Goal: Use online tool/utility: Utilize a website feature to perform a specific function

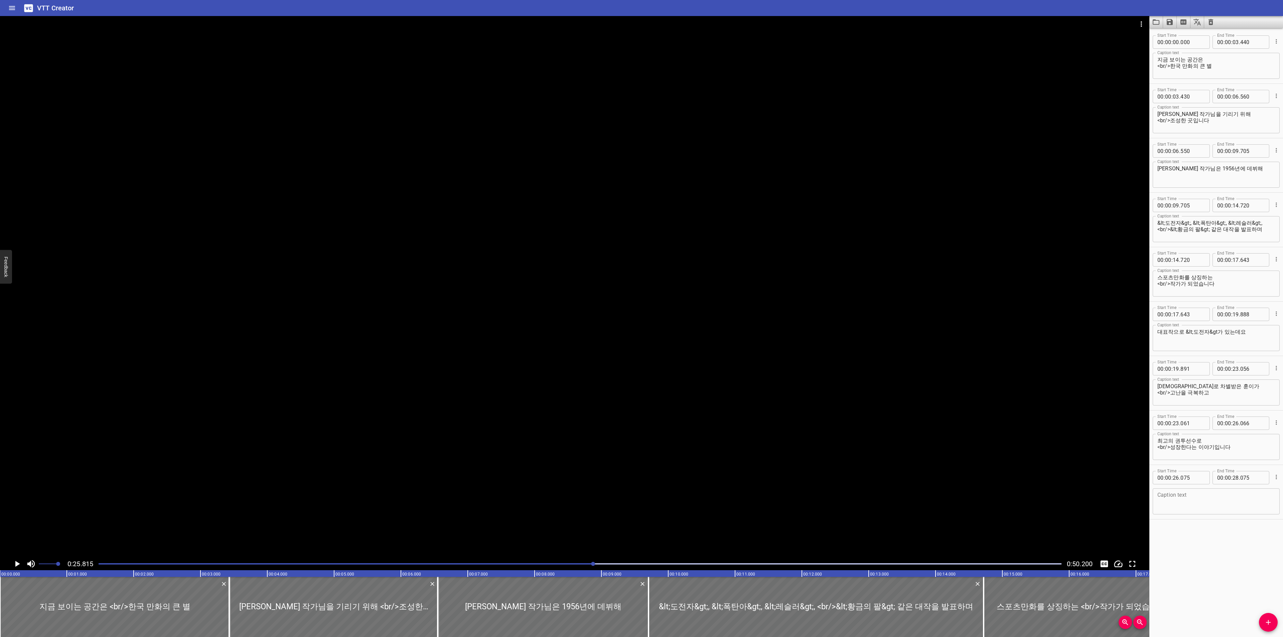
scroll to position [0, 1725]
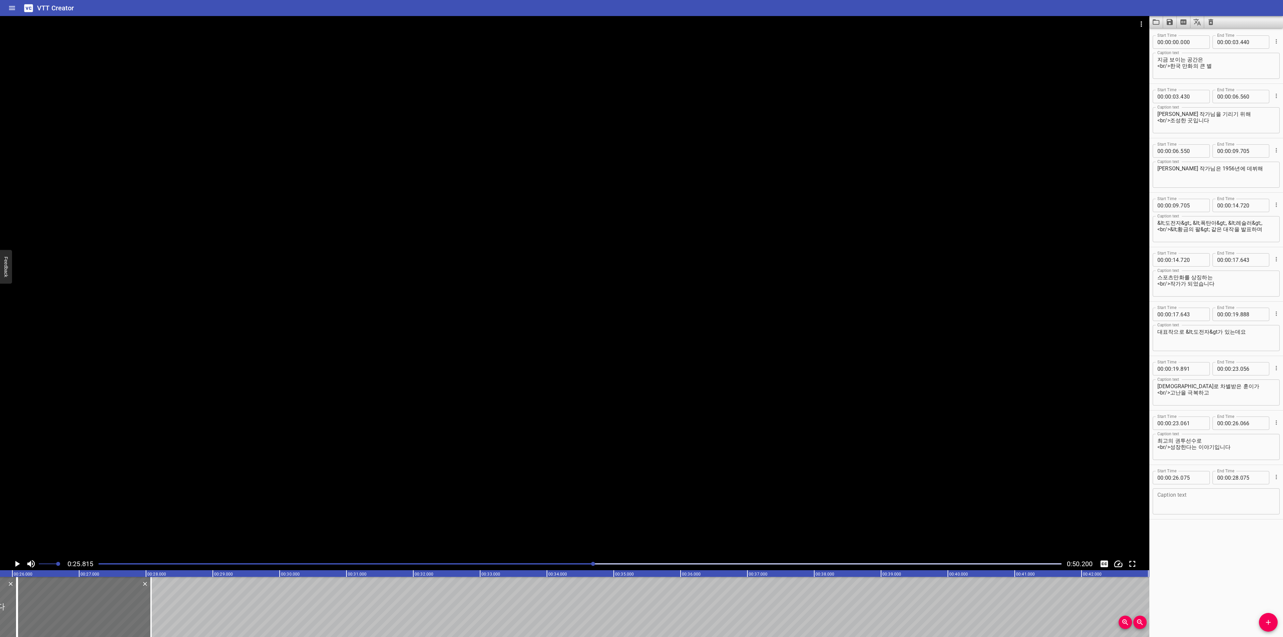
click at [493, 562] on div at bounding box center [580, 563] width 971 height 9
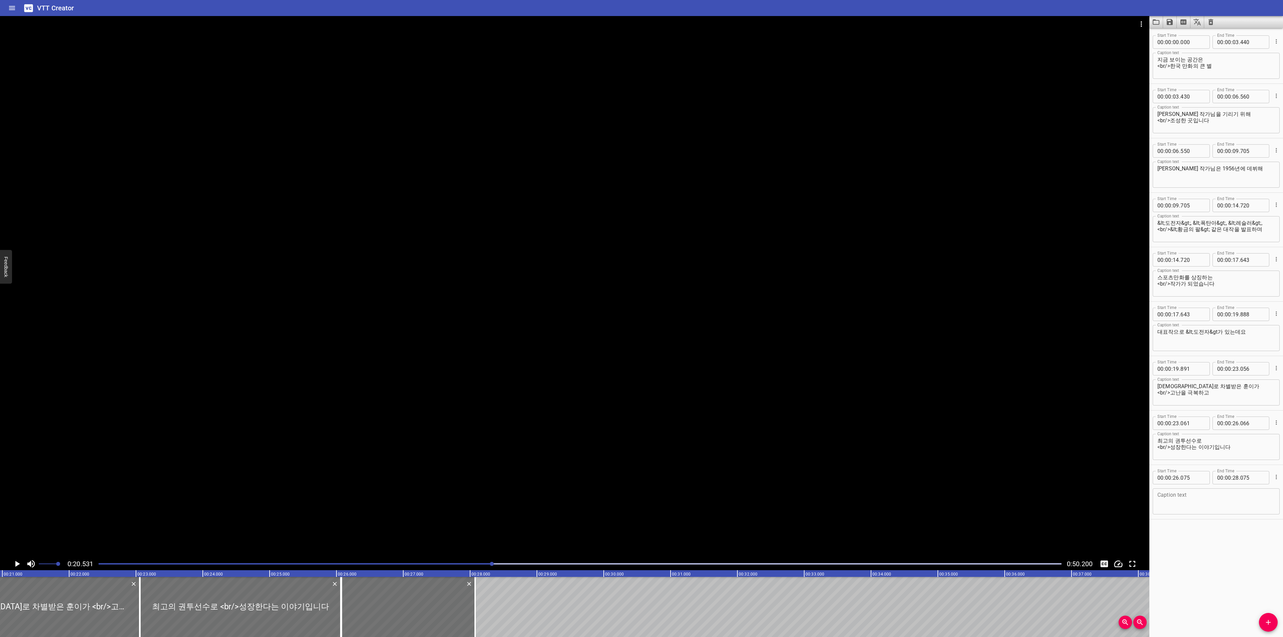
scroll to position [0, 1372]
click at [14, 567] on icon "Play/Pause" at bounding box center [17, 564] width 10 height 10
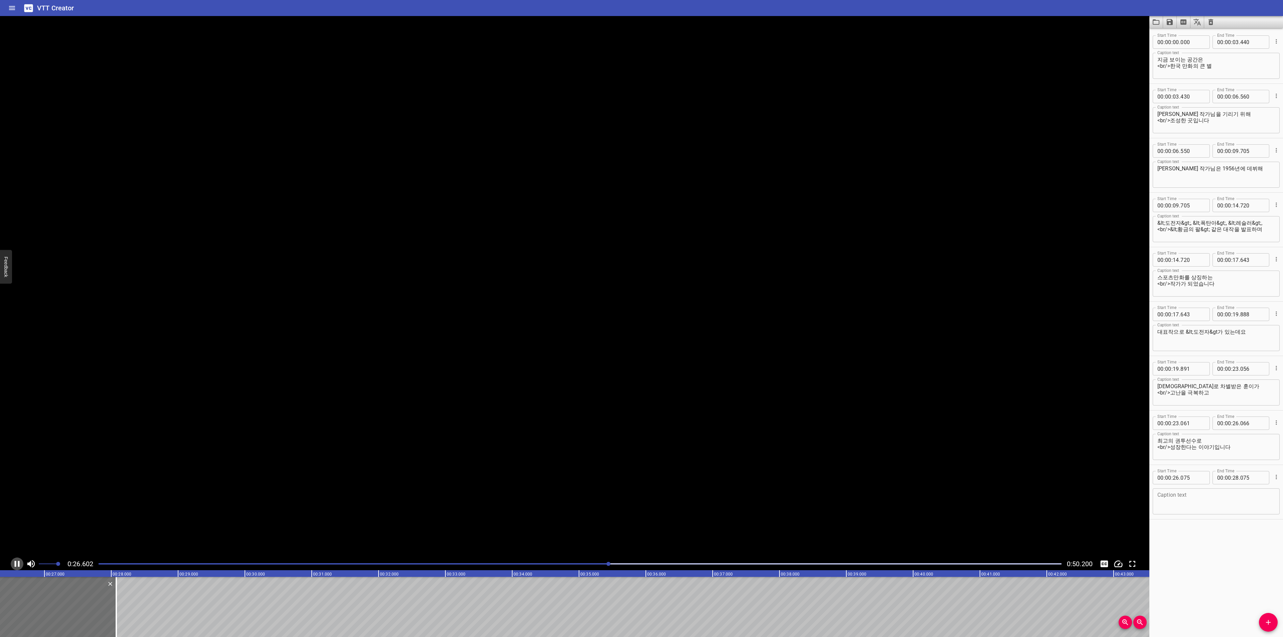
click at [14, 567] on icon "Play/Pause" at bounding box center [17, 564] width 10 height 10
click at [1225, 501] on textarea at bounding box center [1217, 501] width 118 height 19
paste textarea "만화는 무려 총 45권으로 당시에 흔치 않던 장편 만화였습니다"
click at [1211, 496] on textarea "만화는 무려 총 45권으로 당시에 흔치 않던 장편 만화였습니다" at bounding box center [1217, 501] width 118 height 19
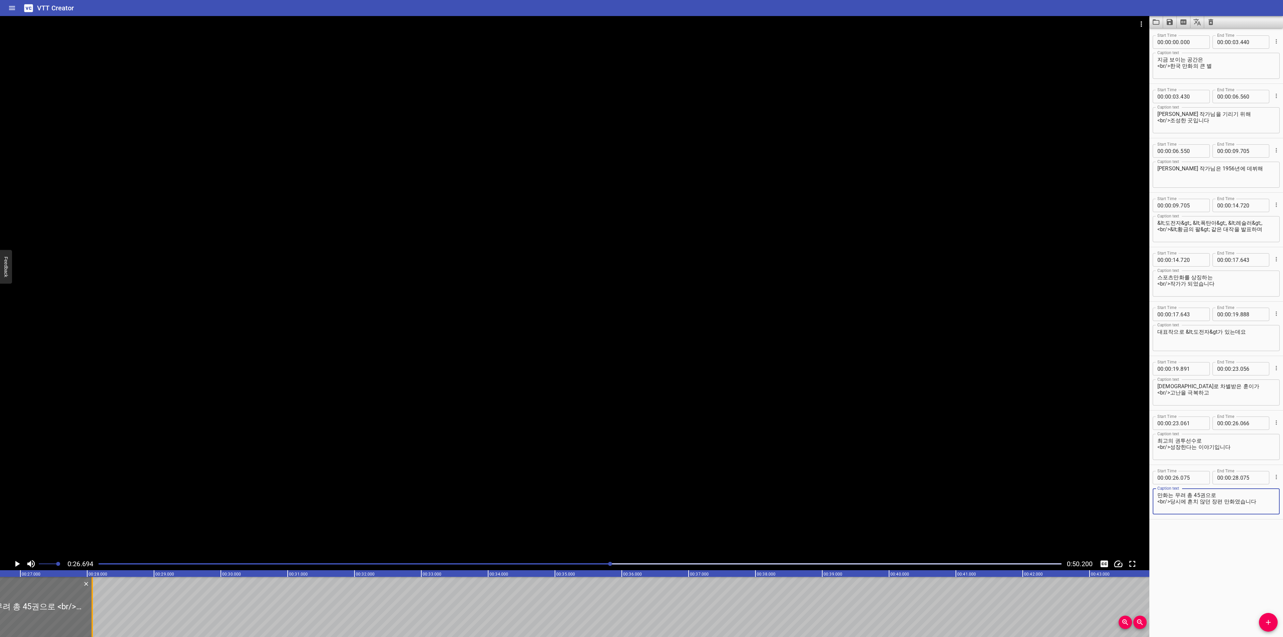
type textarea "만화는 무려 총 45권으로 <br/>당시에 흔치 않던 장편 만화였습니다"
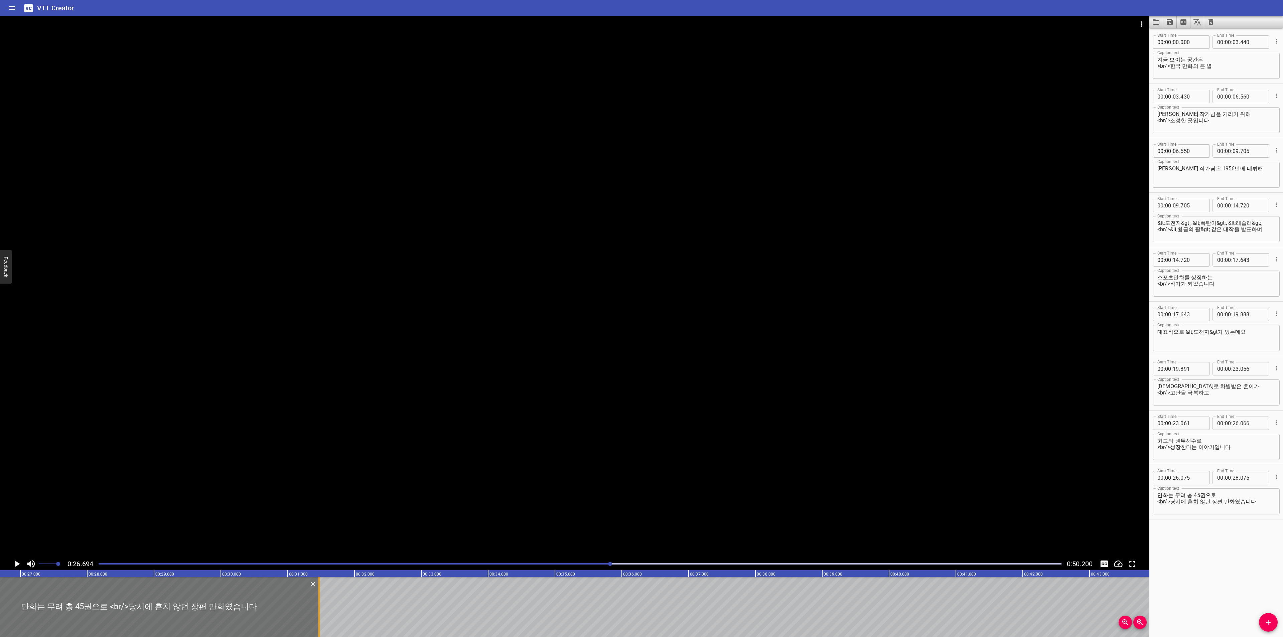
drag, startPoint x: 92, startPoint y: 597, endPoint x: 319, endPoint y: 613, distance: 227.5
click at [319, 613] on div at bounding box center [318, 607] width 1 height 60
type input "31"
type input "470"
click at [562, 563] on div "Play progress" at bounding box center [129, 563] width 963 height 1
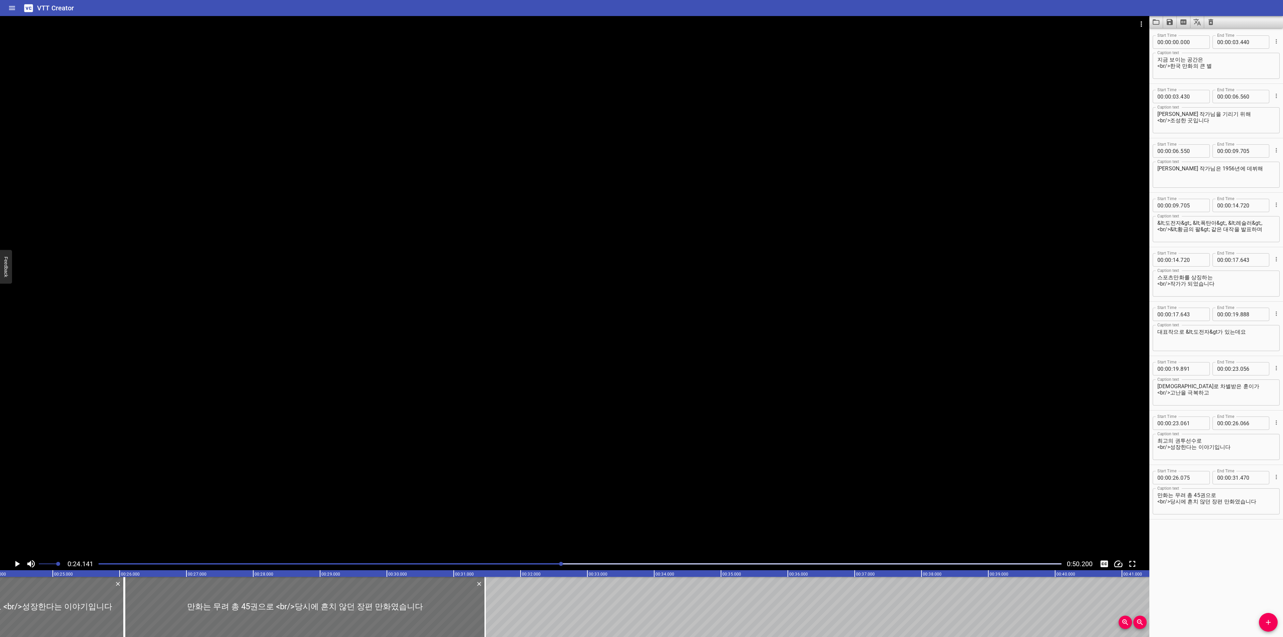
scroll to position [0, 1613]
click at [20, 563] on icon "Play/Pause" at bounding box center [17, 564] width 10 height 10
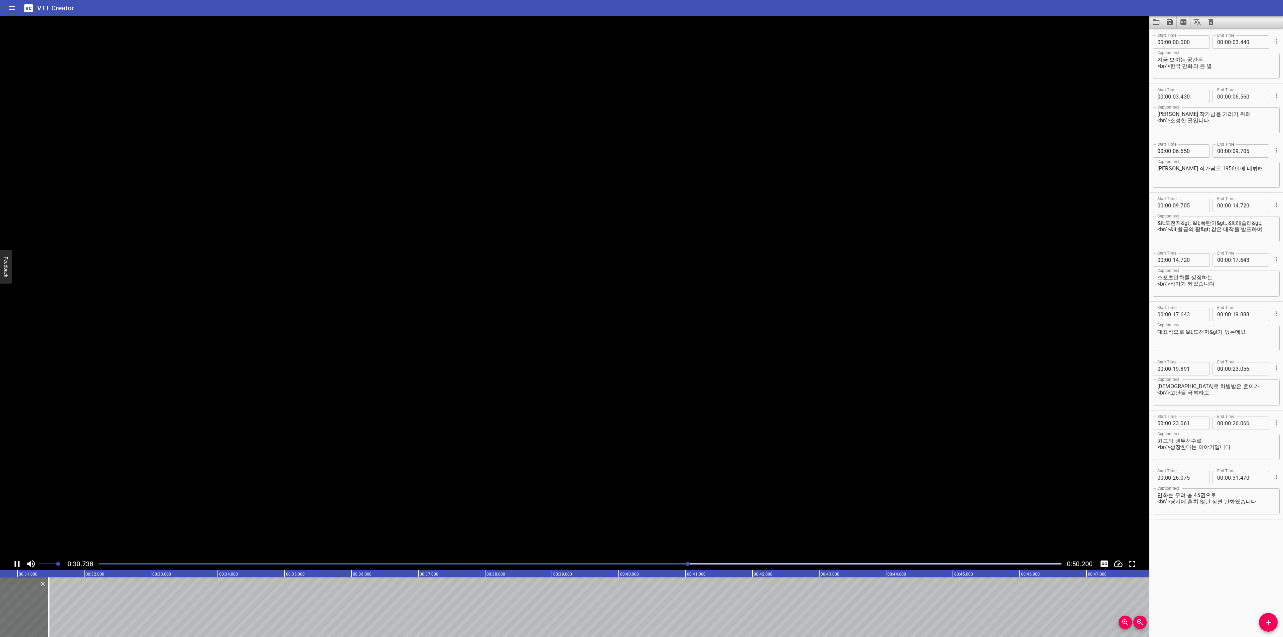
click at [20, 563] on icon "Play/Pause" at bounding box center [17, 564] width 10 height 10
click at [1262, 620] on span "Add Cue" at bounding box center [1268, 623] width 19 height 8
drag, startPoint x: 72, startPoint y: 603, endPoint x: 96, endPoint y: 602, distance: 24.1
click at [96, 602] on div at bounding box center [91, 607] width 134 height 60
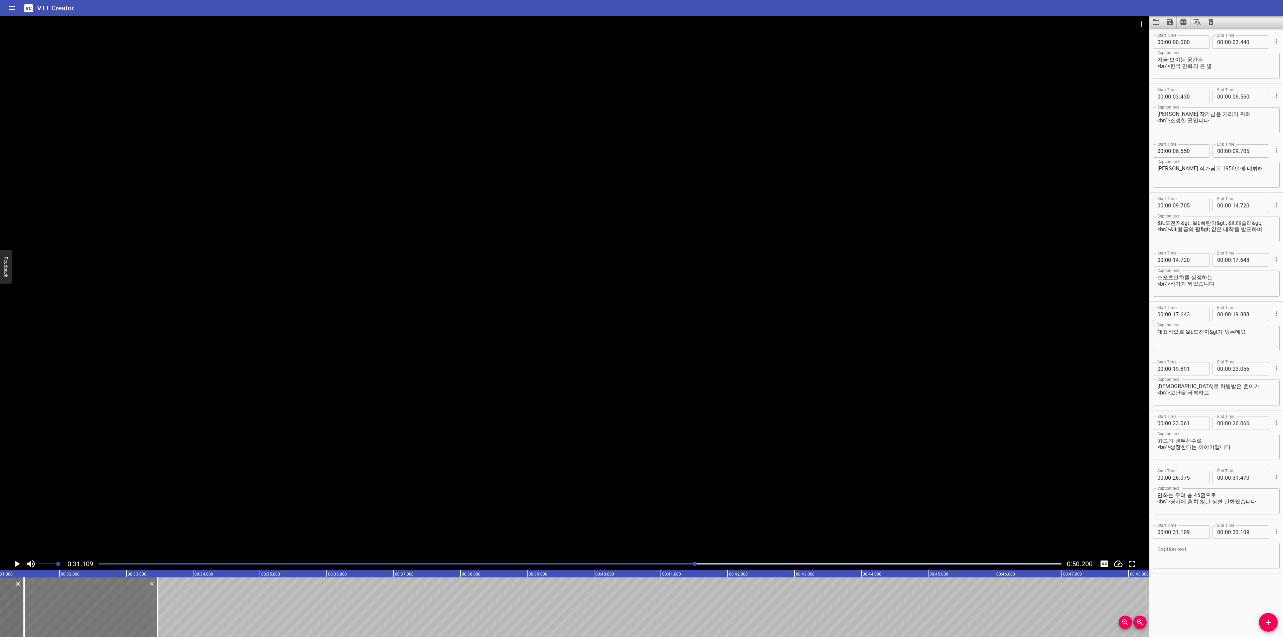
type input "469"
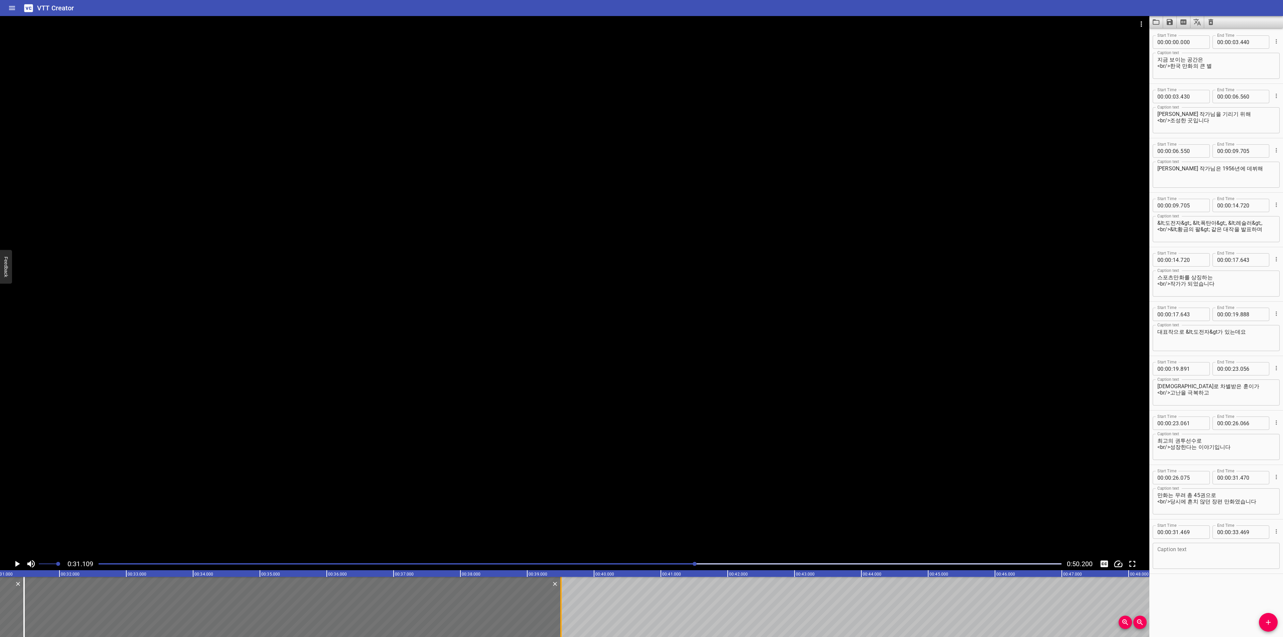
drag, startPoint x: 156, startPoint y: 602, endPoint x: 559, endPoint y: 609, distance: 403.4
click at [559, 609] on div at bounding box center [561, 607] width 7 height 60
type input "39"
type input "504"
click at [1203, 561] on textarea at bounding box center [1217, 556] width 118 height 19
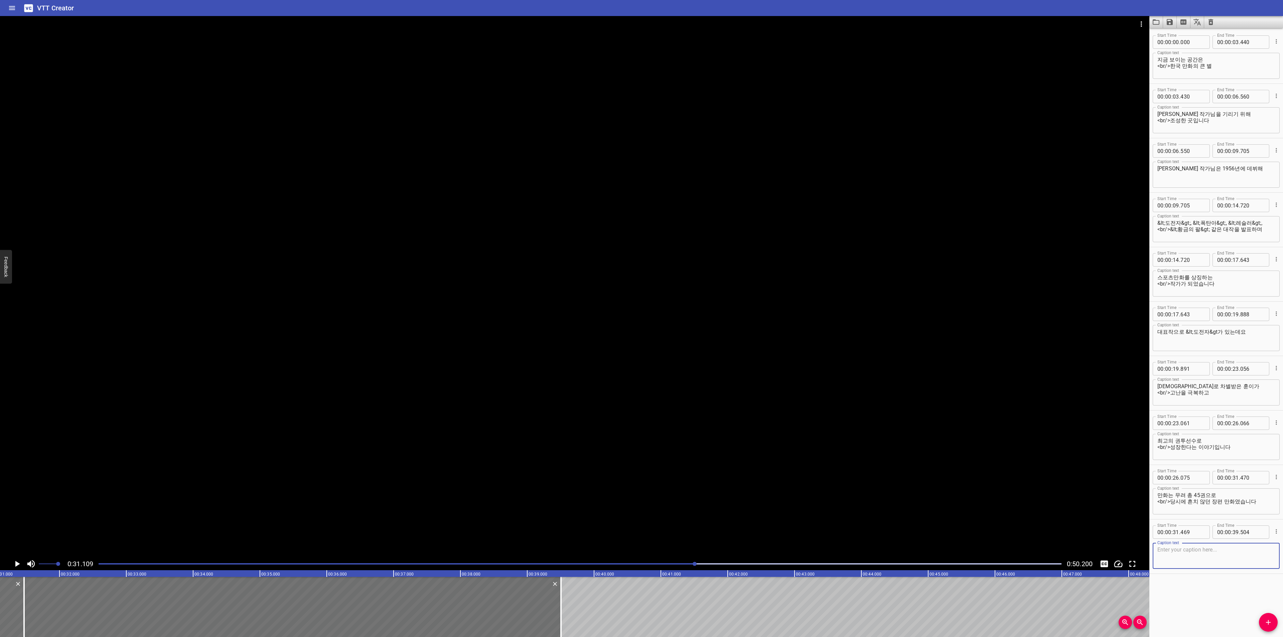
paste textarea "이곳 전시실에는 2022년 돌아가신 작가님께서"
click at [1194, 551] on textarea "이곳 전시실에는 2022년 돌아가신 작가님께서" at bounding box center [1217, 556] width 118 height 19
type textarea "이곳 전시실에는 <br/>2022년 돌아가신 작가님께서"
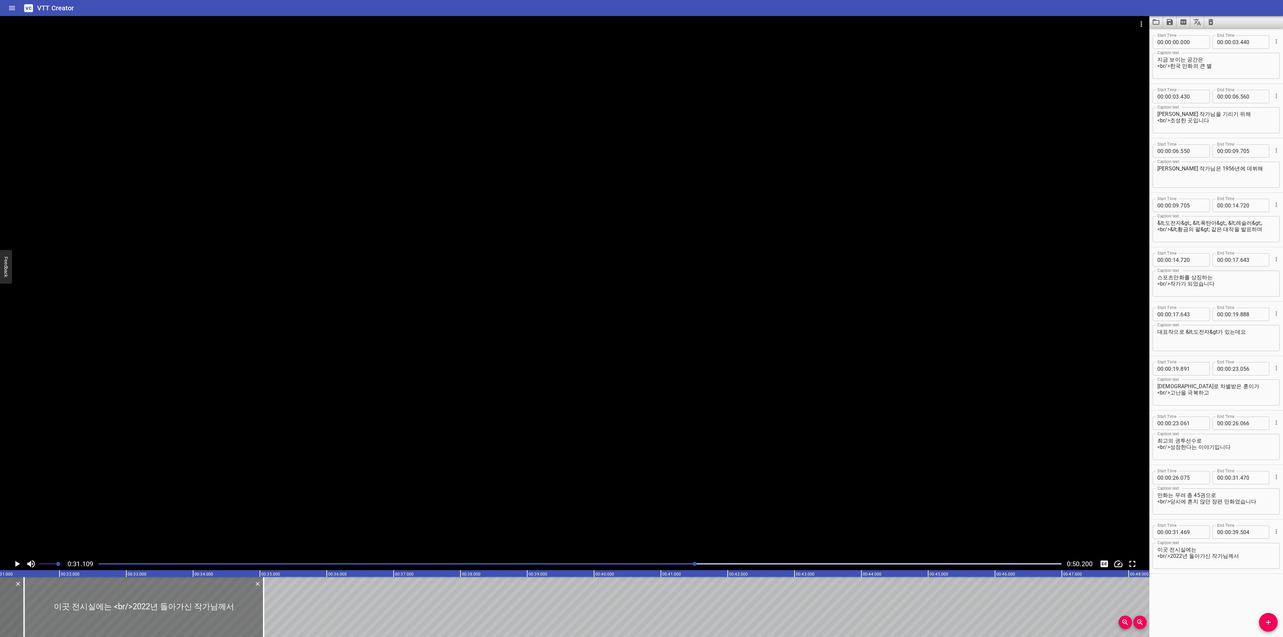
drag, startPoint x: 559, startPoint y: 617, endPoint x: 261, endPoint y: 618, distance: 297.4
click at [261, 618] on div at bounding box center [263, 607] width 7 height 60
type input "35"
click at [19, 564] on icon "Play/Pause" at bounding box center [17, 564] width 5 height 6
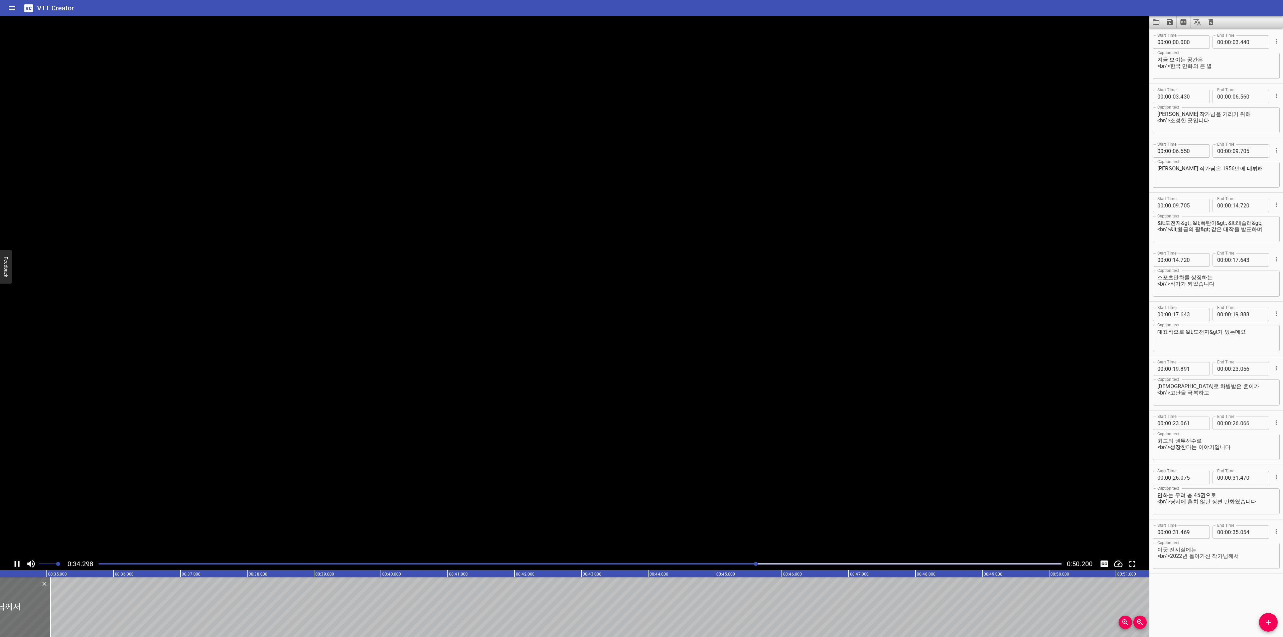
click at [19, 564] on icon "Play/Pause" at bounding box center [17, 564] width 5 height 6
drag, startPoint x: 28, startPoint y: 608, endPoint x: 32, endPoint y: 611, distance: 5.0
click at [32, 611] on div at bounding box center [31, 607] width 1 height 60
type input "109"
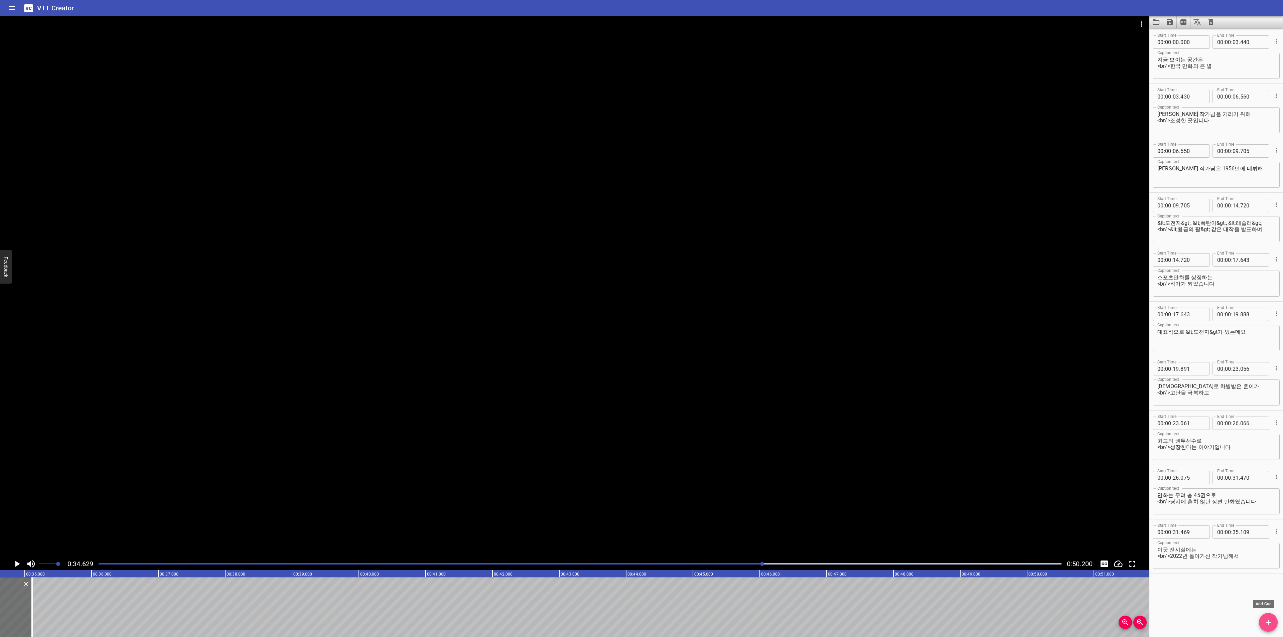
click at [1274, 625] on span "Add Cue" at bounding box center [1268, 623] width 19 height 8
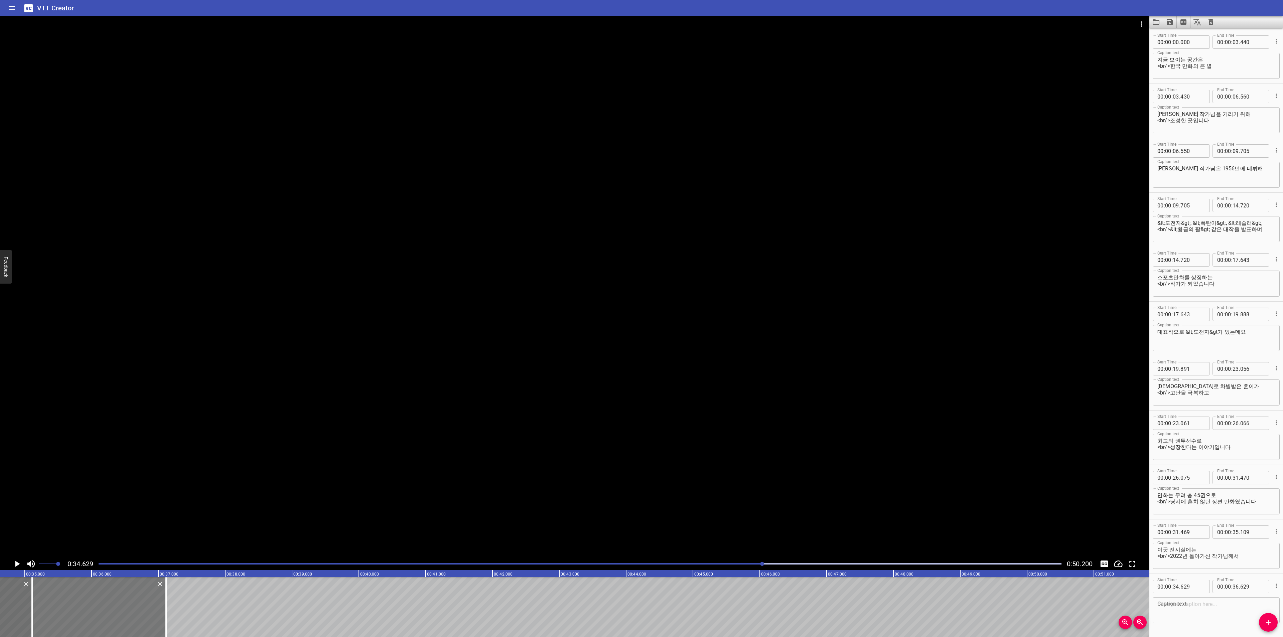
drag, startPoint x: 101, startPoint y: 617, endPoint x: 133, endPoint y: 615, distance: 32.5
click at [133, 615] on div at bounding box center [99, 607] width 134 height 60
type input "35"
type input "114"
type input "37"
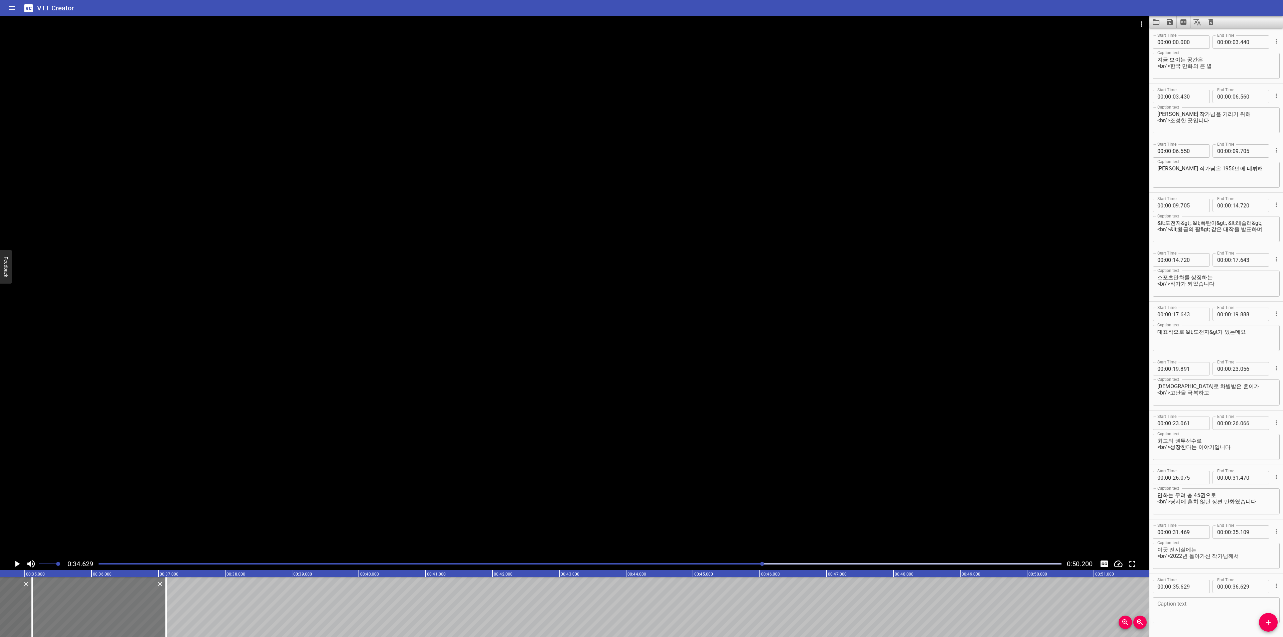
type input "114"
click at [1177, 609] on textarea at bounding box center [1217, 610] width 118 height 19
paste textarea "실제로 사용했던 유품과 습작, 작품을 전시해 두었답니다"
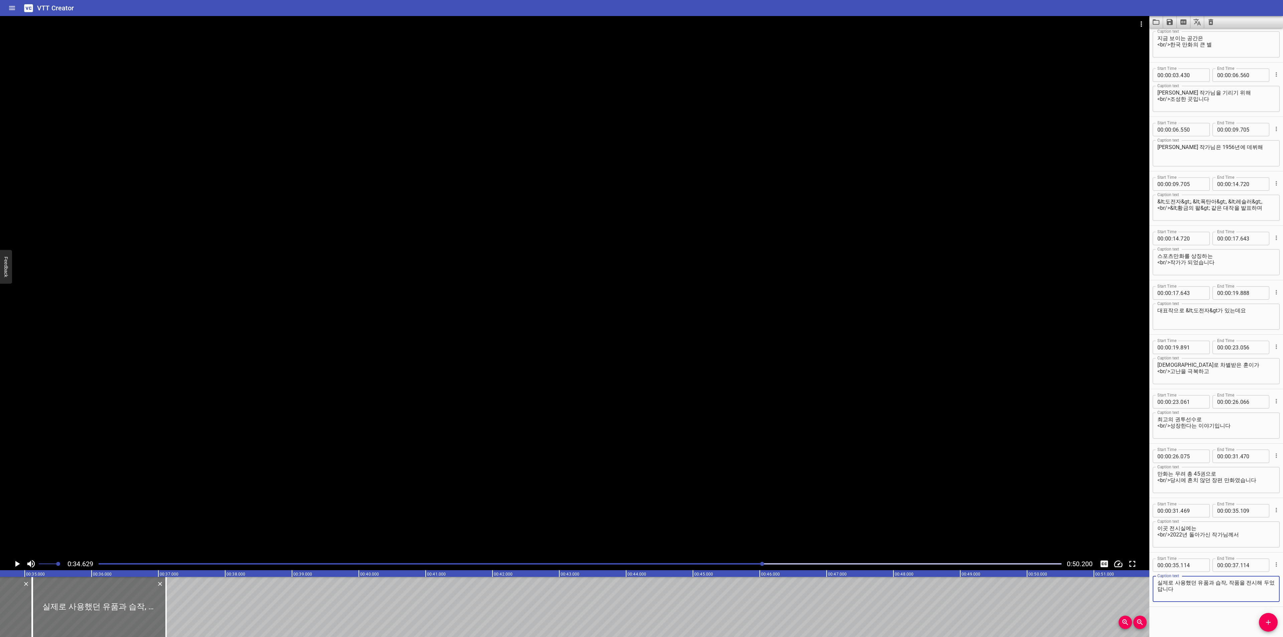
click at [1163, 579] on div "실제로 사용했던 유품과 습작, 작품을 전시해 두었답니다 Caption text" at bounding box center [1216, 589] width 127 height 26
type textarea "실제로 사용했던 유품과 습작, <br/>작품을 전시해 두었답니다"
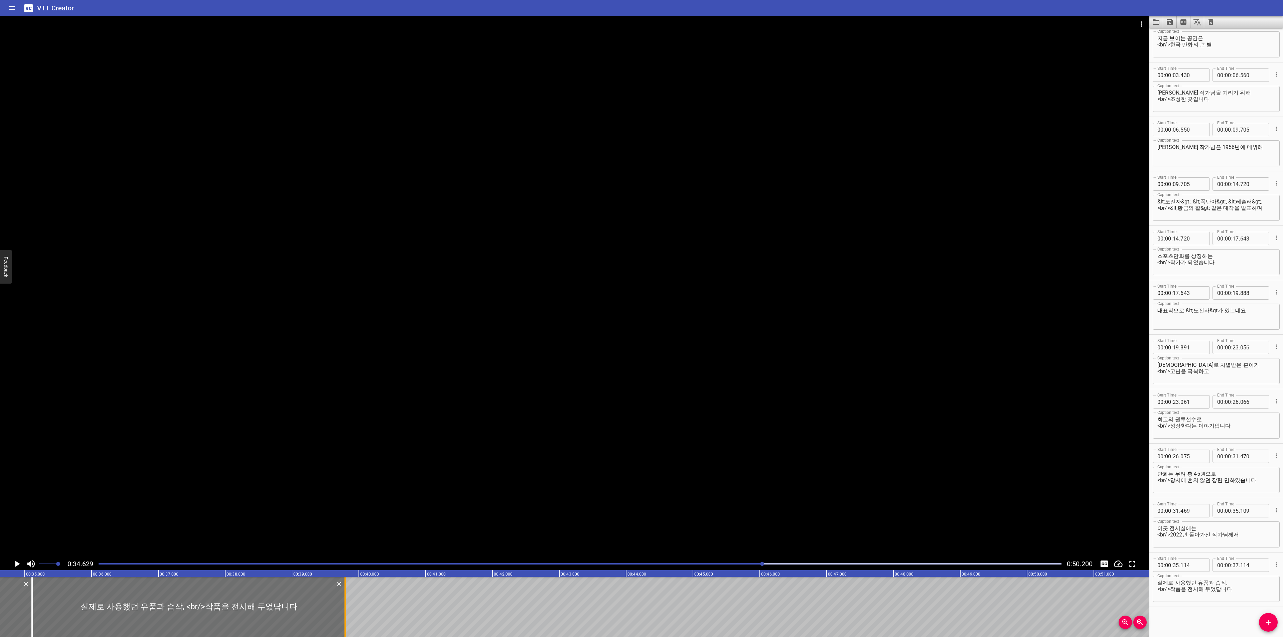
drag, startPoint x: 168, startPoint y: 594, endPoint x: 348, endPoint y: 599, distance: 179.2
click at [348, 599] on div at bounding box center [345, 607] width 7 height 60
type input "39"
click at [16, 562] on icon "Play/Pause" at bounding box center [17, 564] width 5 height 6
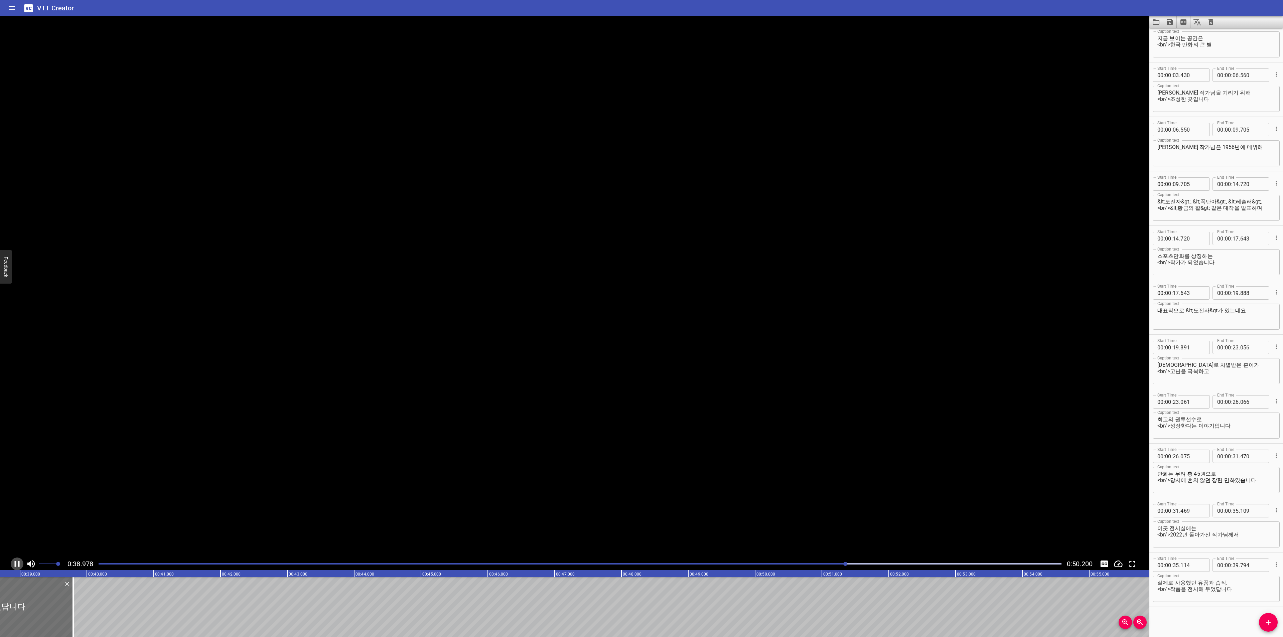
click at [16, 562] on icon "Play/Pause" at bounding box center [17, 564] width 5 height 6
click at [48, 612] on div at bounding box center [48, 607] width 1 height 60
type input "804"
click at [1272, 622] on icon "Add Cue" at bounding box center [1269, 623] width 8 height 8
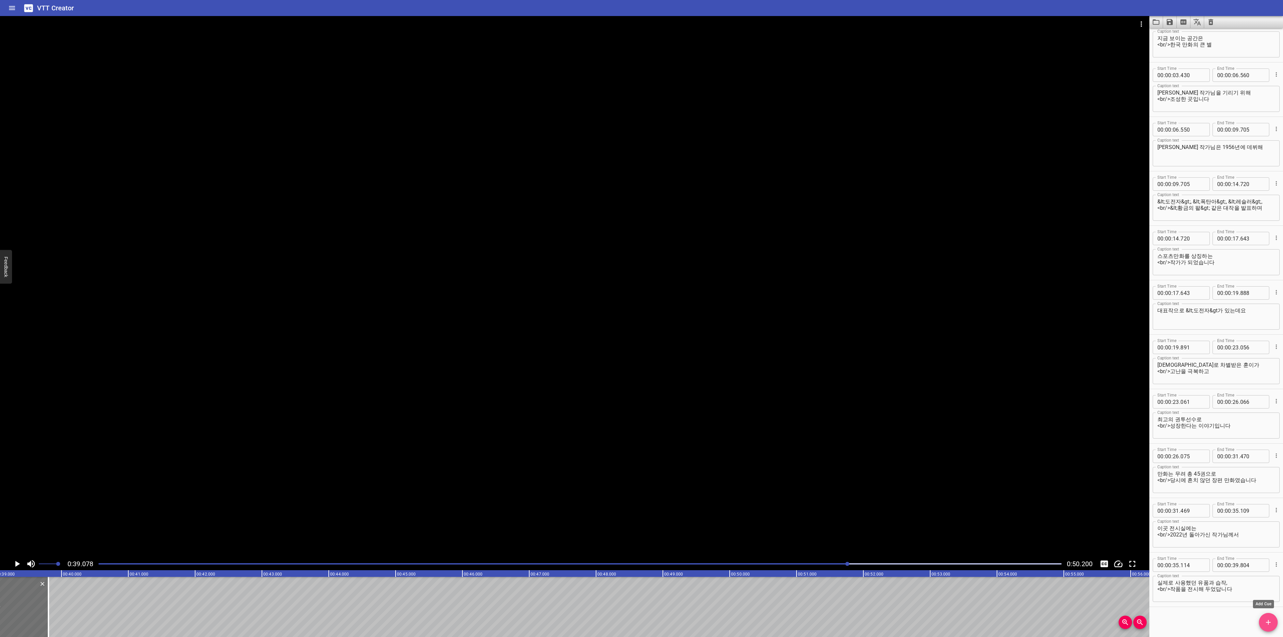
scroll to position [25, 0]
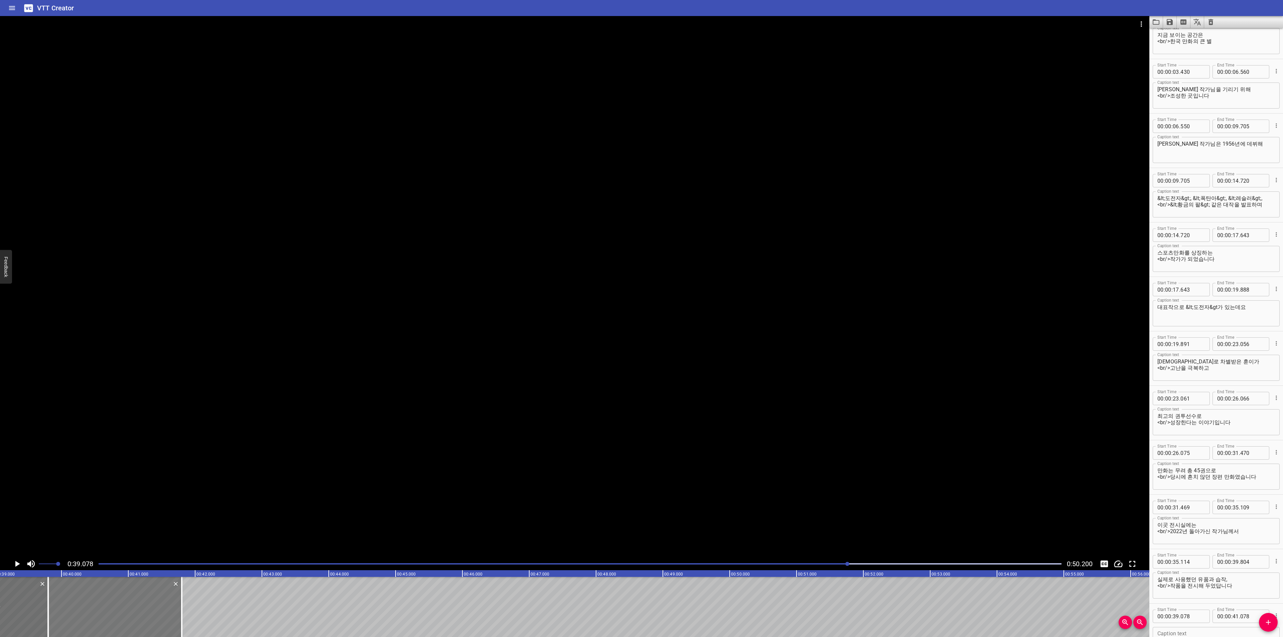
drag, startPoint x: 60, startPoint y: 609, endPoint x: 109, endPoint y: 607, distance: 48.2
click at [109, 607] on div at bounding box center [115, 607] width 134 height 60
type input "798"
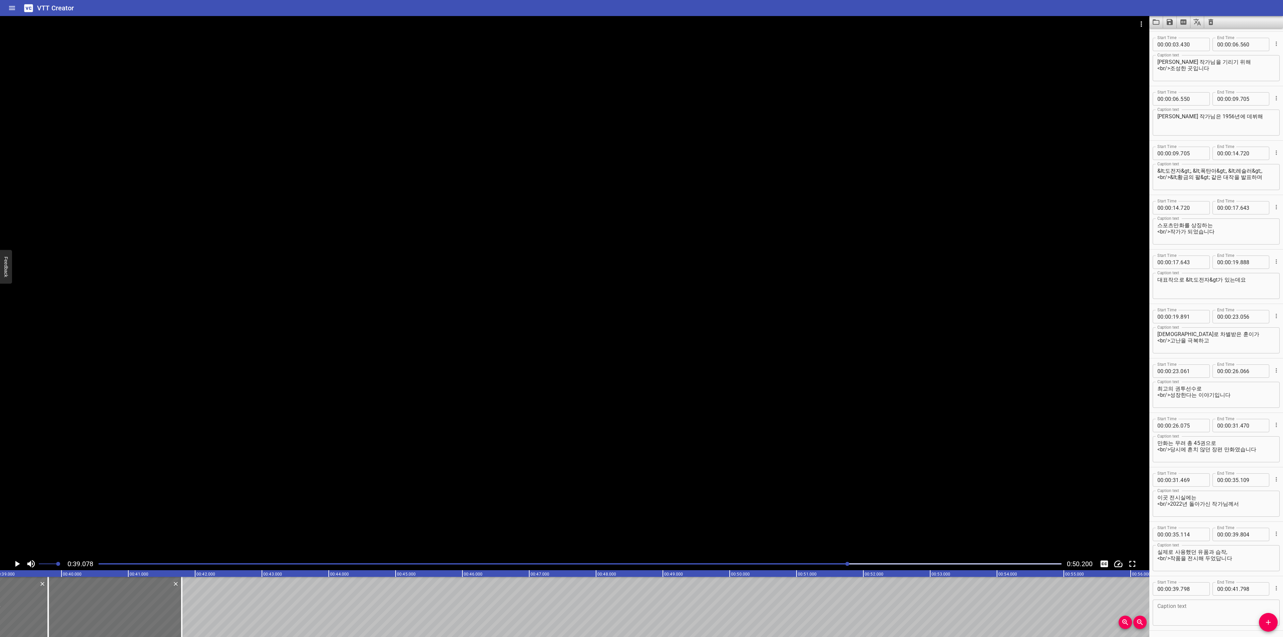
scroll to position [76, 0]
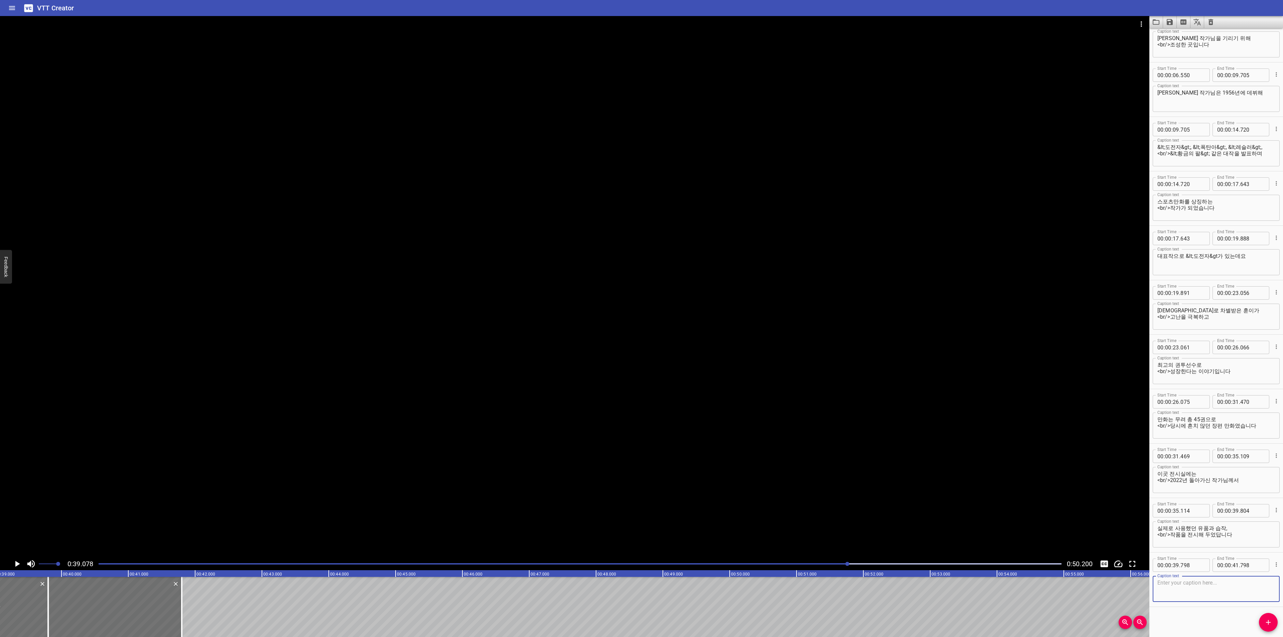
click at [1177, 587] on textarea at bounding box center [1217, 589] width 118 height 19
paste textarea "또한 시사만화가로도 활동한 [PERSON_NAME] 작가님의 작품과"
click at [1221, 582] on textarea "또한 시사만화가로도 활동한 [PERSON_NAME] 작가님의 작품과" at bounding box center [1217, 589] width 118 height 19
click at [1231, 586] on textarea "또한 시사만화가로도 활동한 <br/>[PERSON_NAME] 작가님의 작품과" at bounding box center [1217, 589] width 118 height 19
click at [1235, 591] on textarea "또한 시사만화가로도 활동한 <br/>[PERSON_NAME] 작가님의 작품과" at bounding box center [1217, 589] width 118 height 19
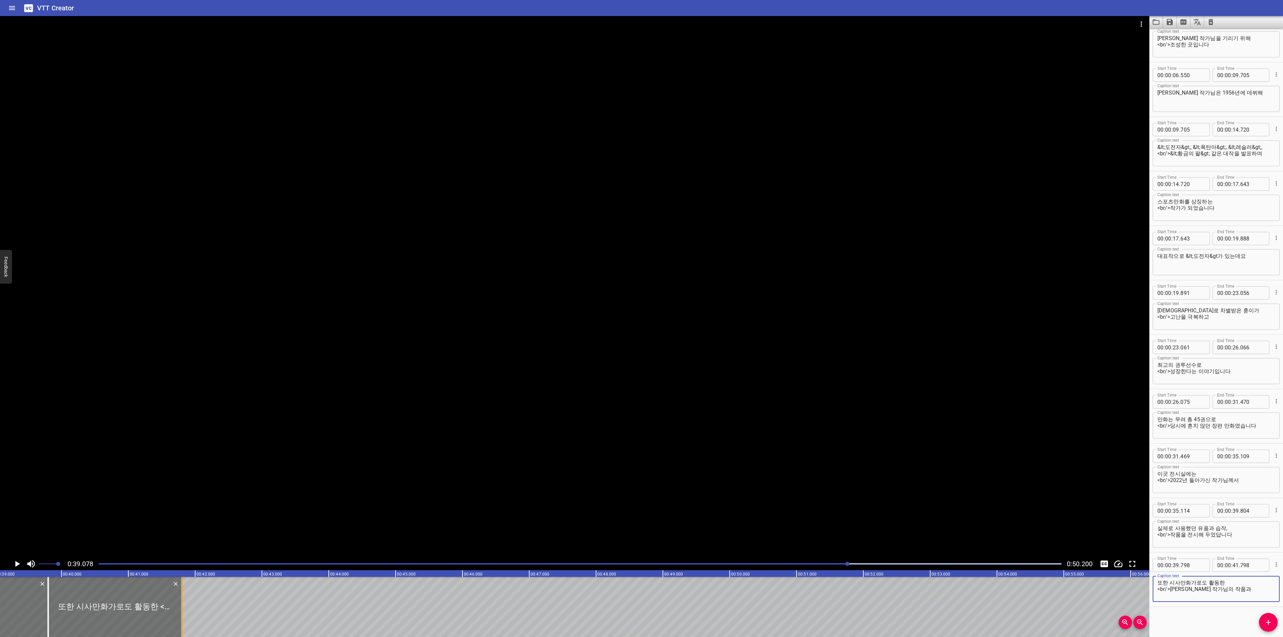
type textarea "또한 시사만화가로도 활동한 <br/>[PERSON_NAME] 작가님의 작품과"
drag, startPoint x: 180, startPoint y: 611, endPoint x: 324, endPoint y: 615, distance: 143.4
click at [324, 615] on div at bounding box center [325, 607] width 7 height 60
type input "43"
type input "943"
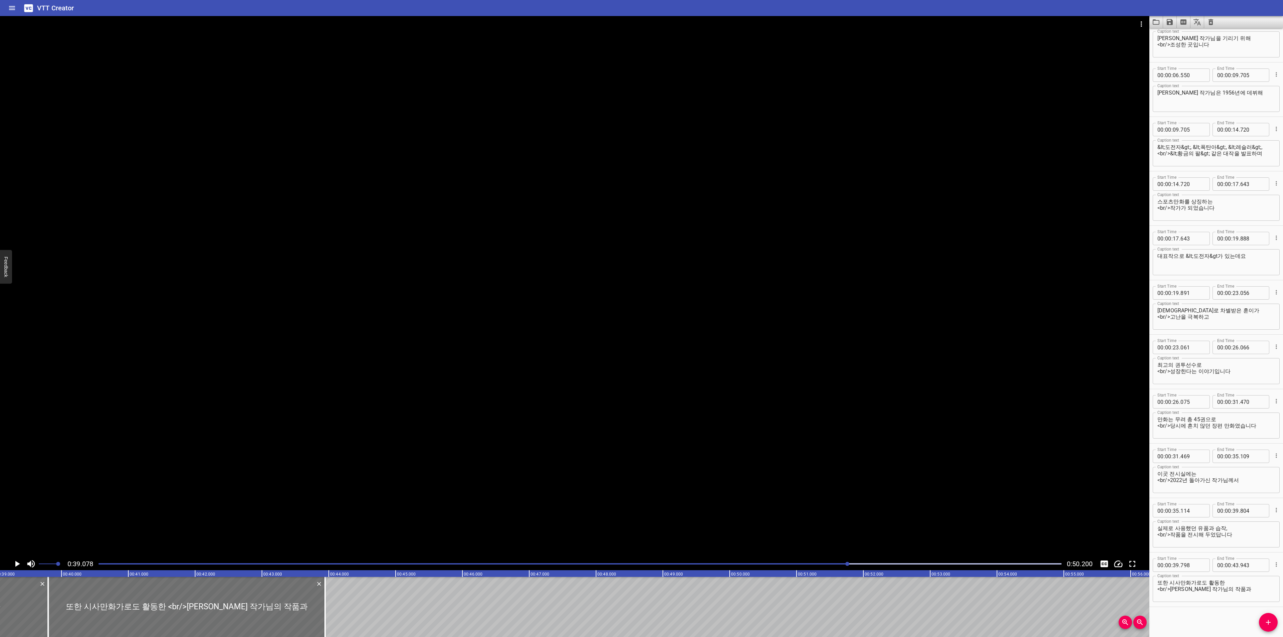
click at [16, 567] on icon "Play/Pause" at bounding box center [17, 564] width 10 height 10
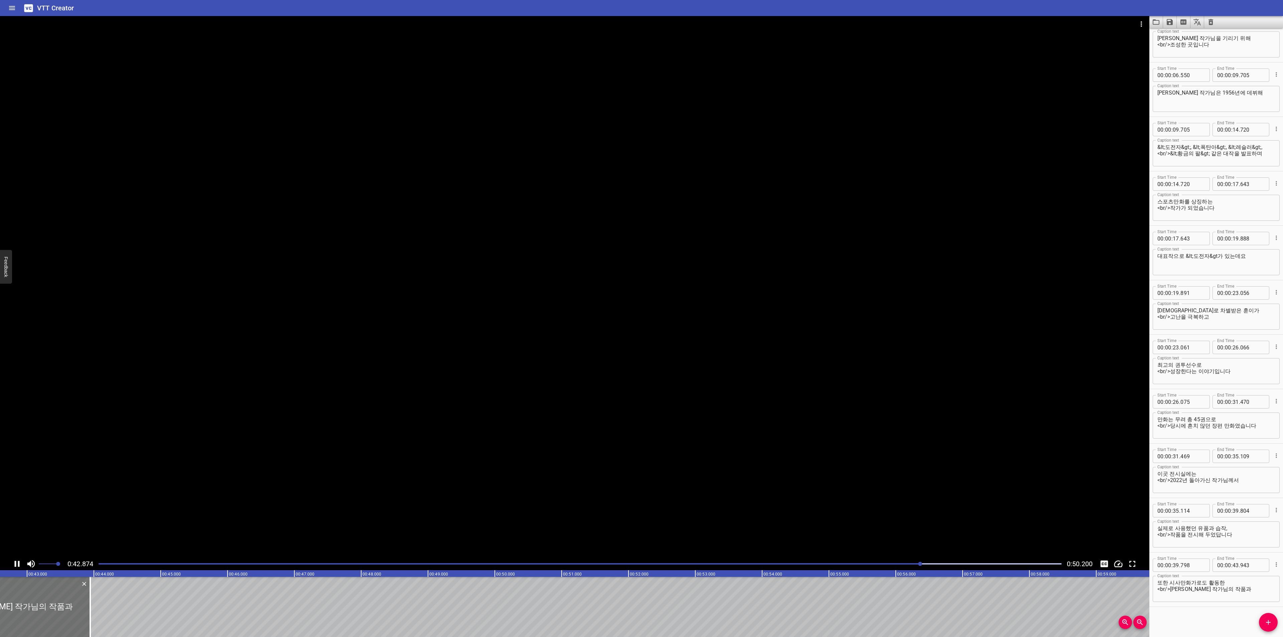
scroll to position [0, 2861]
click at [16, 567] on icon "Play/Pause" at bounding box center [17, 564] width 10 height 10
click at [1270, 618] on button "Add Cue" at bounding box center [1268, 622] width 19 height 19
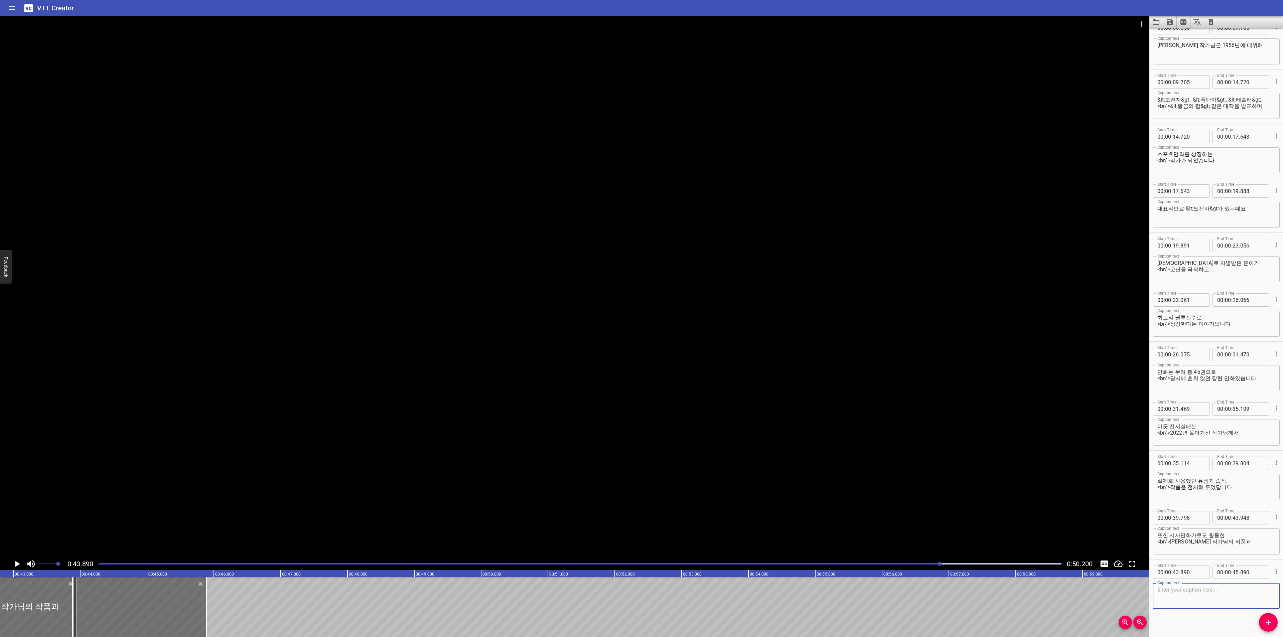
scroll to position [130, 0]
click at [1201, 591] on textarea at bounding box center [1217, 589] width 118 height 19
paste textarea "한국만화가 협회장으로서 활동한 내용 및 직접 남기신 영상들도 함께 감상할 수 있습니다."
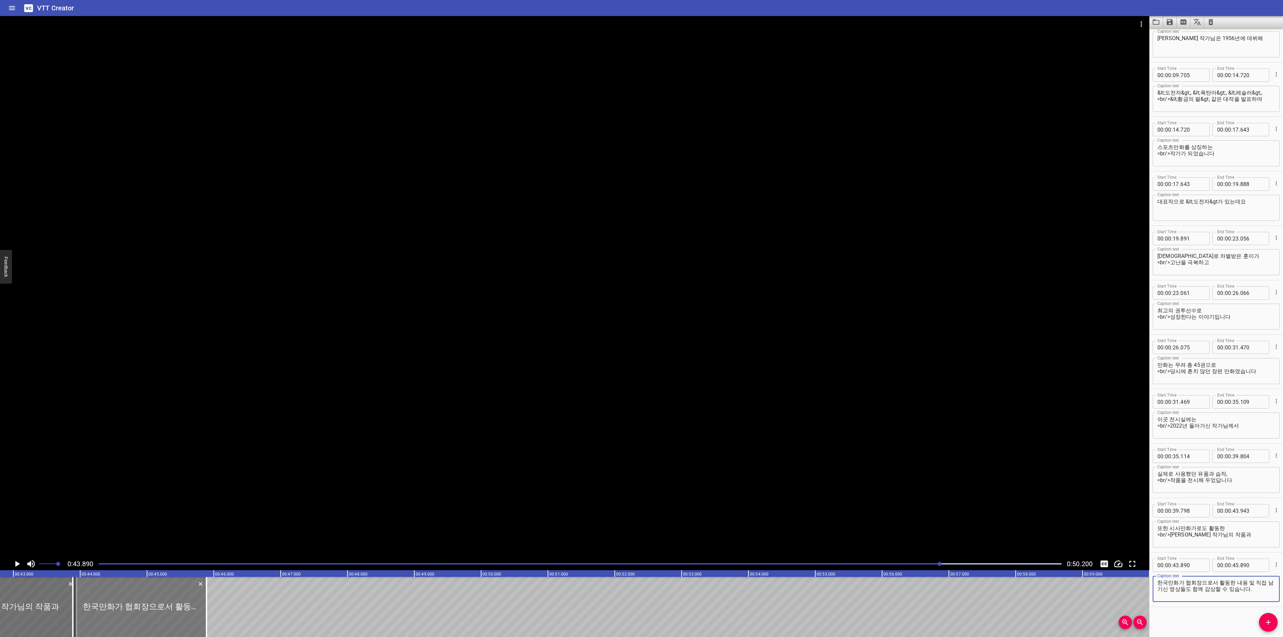
type textarea "한국만화가 협회장으로서 활동한 내용 및 직접 남기신 영상들도 함께 감상할 수 있습니다."
click at [117, 598] on div at bounding box center [143, 607] width 134 height 60
type input "935"
click at [17, 564] on icon "Play/Pause" at bounding box center [17, 564] width 5 height 6
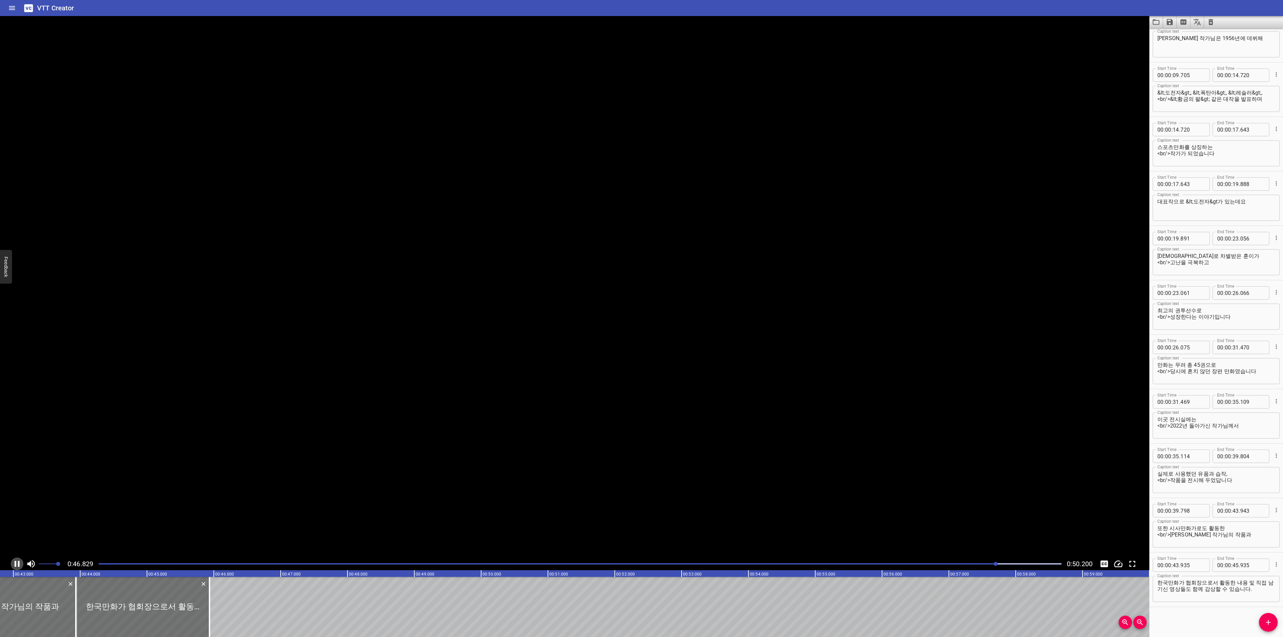
click at [17, 564] on icon "Play/Pause" at bounding box center [17, 564] width 10 height 10
drag, startPoint x: 1249, startPoint y: 585, endPoint x: 1259, endPoint y: 596, distance: 14.4
click at [1259, 596] on textarea "한국만화가 협회장으로서 활동한 내용 및 직접 남기신 영상들도 함께 감상할 수 있습니다." at bounding box center [1217, 589] width 118 height 19
click at [1217, 582] on textarea "한국만화가 협회장으로서 활동한 내용 및" at bounding box center [1217, 589] width 118 height 19
click at [1224, 594] on textarea "한국만화가 협회장으로서 <br/>활동한 내용 및" at bounding box center [1217, 589] width 118 height 19
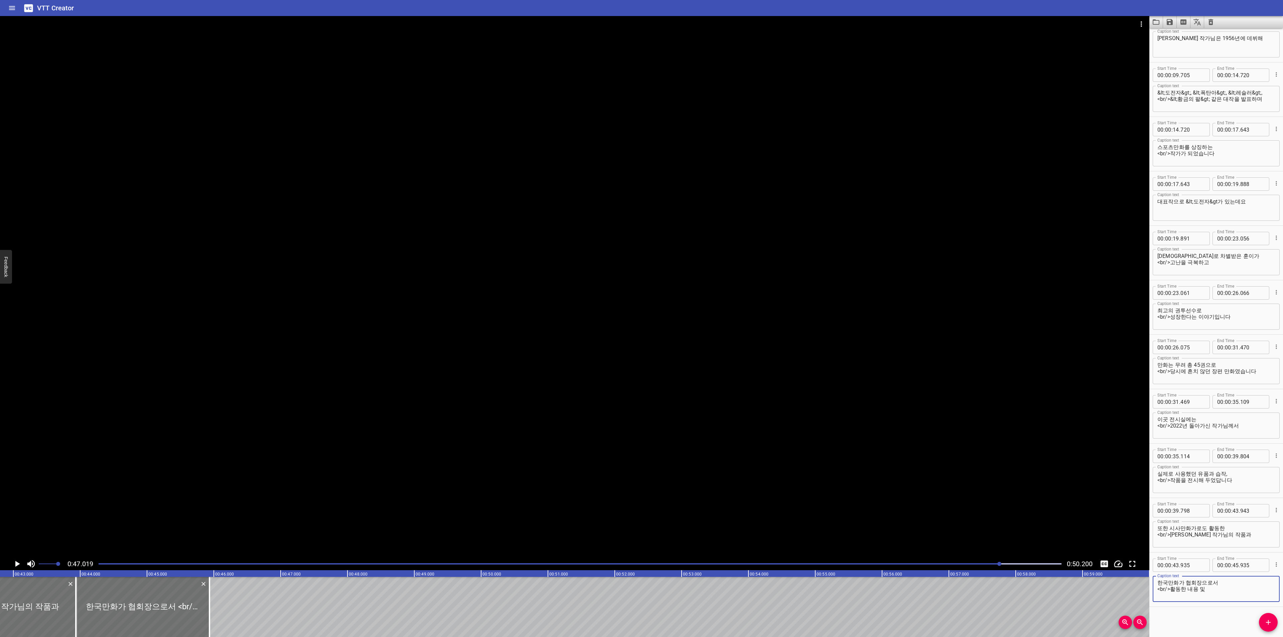
click at [1227, 587] on textarea "한국만화가 협회장으로서 <br/>활동한 내용 및" at bounding box center [1217, 589] width 118 height 19
click at [1227, 586] on textarea "한국만화가 협회장으로서 <br/>활동한 내용 및" at bounding box center [1217, 589] width 118 height 19
type textarea "한국만화가 협회장으로서 <br/>활동한 내용 및"
drag, startPoint x: 209, startPoint y: 609, endPoint x: 264, endPoint y: 608, distance: 54.8
click at [264, 608] on div at bounding box center [264, 607] width 7 height 60
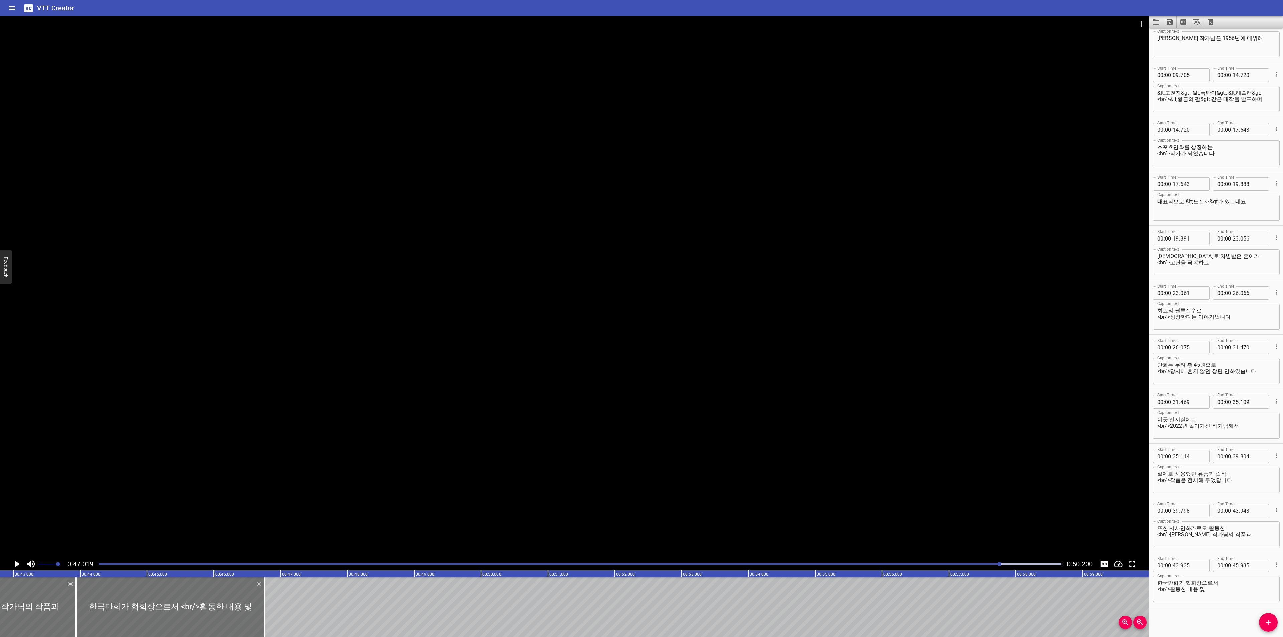
type input "46"
type input "760"
click at [1270, 624] on icon "Add Cue" at bounding box center [1269, 623] width 8 height 8
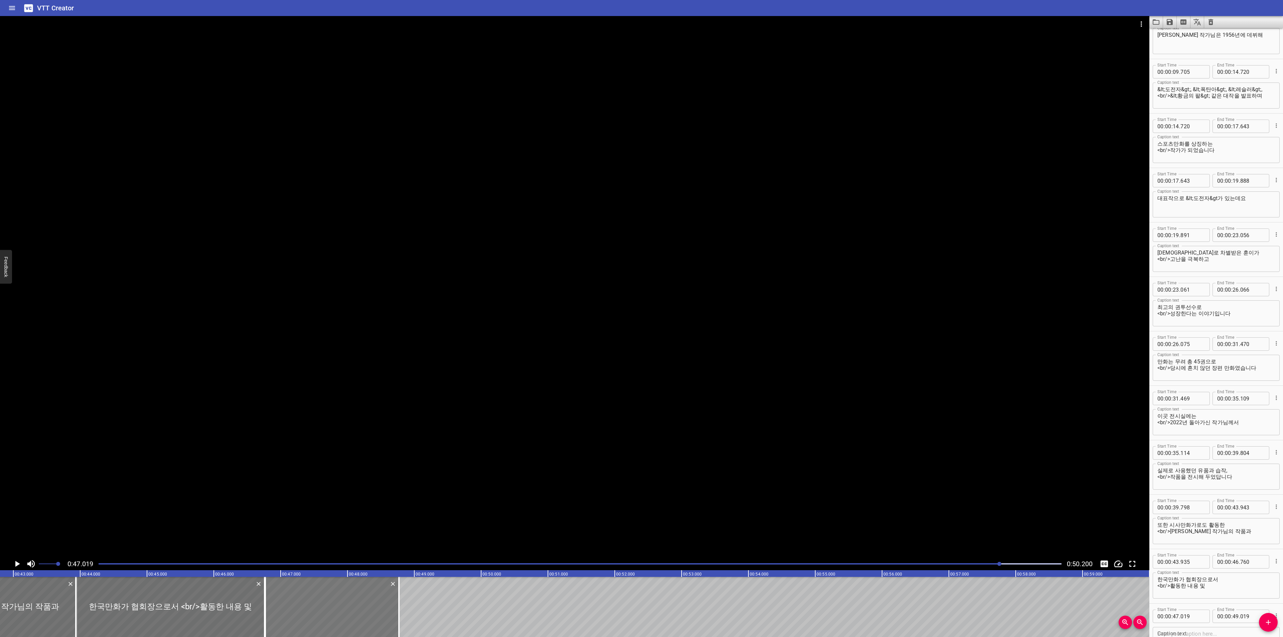
drag, startPoint x: 326, startPoint y: 608, endPoint x: 310, endPoint y: 605, distance: 16.3
click at [310, 605] on div at bounding box center [332, 607] width 134 height 60
type input "46"
type input "774"
type input "48"
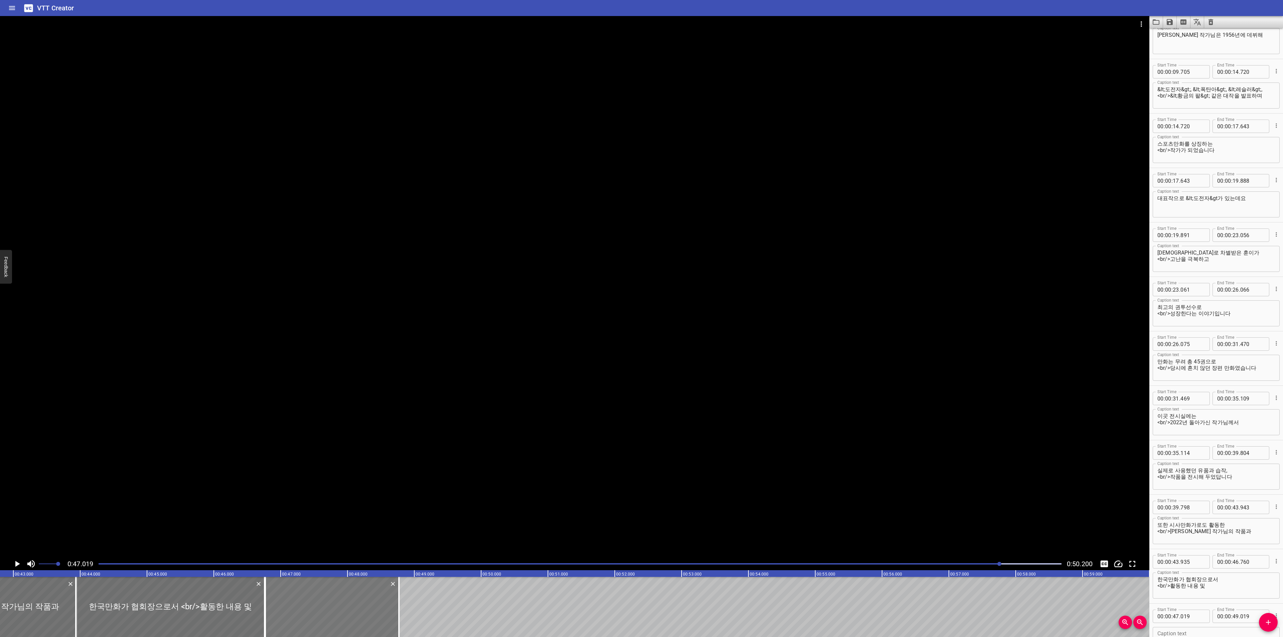
type input "774"
drag, startPoint x: 399, startPoint y: 598, endPoint x: 511, endPoint y: 598, distance: 112.3
click at [511, 598] on div at bounding box center [511, 607] width 1 height 60
type input "50"
type input "449"
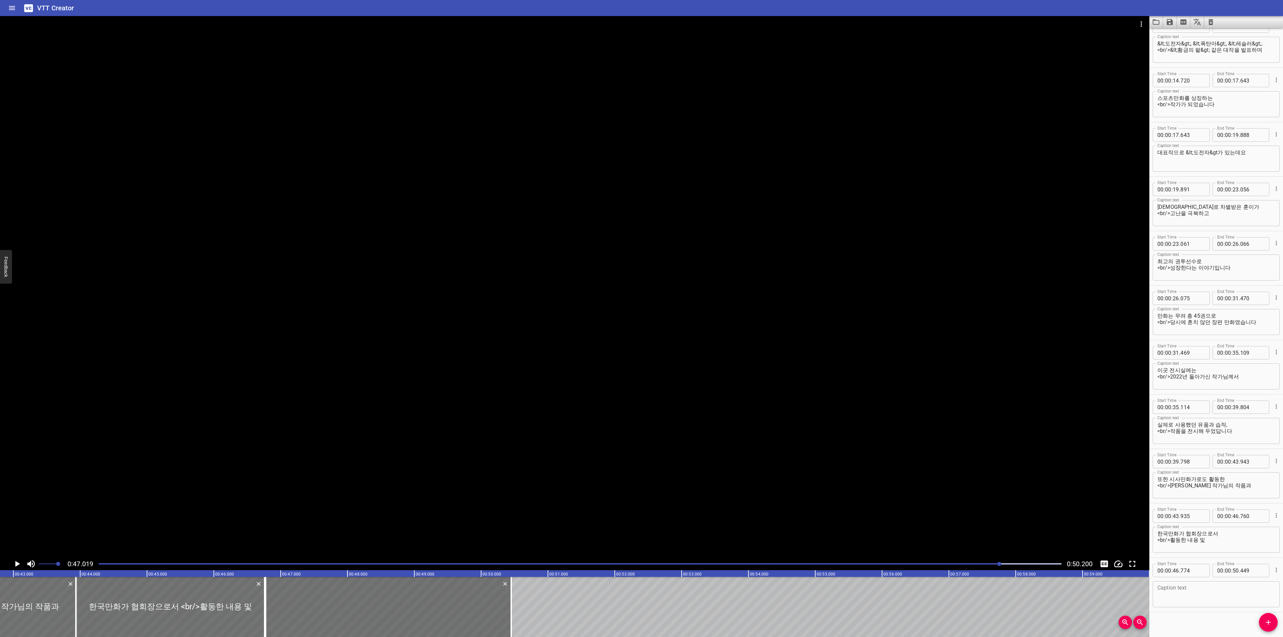
scroll to position [185, 0]
click at [1212, 597] on textarea at bounding box center [1217, 589] width 118 height 19
paste textarea "직접 남기신 영상들도 함께 감상할 수 있습니다."
click at [1211, 580] on textarea "직접 남기신 영상들도 함께 감상할 수 있습니다." at bounding box center [1217, 589] width 118 height 19
click at [1229, 585] on textarea "직접 남기신 영상들도 <br/>함께 감상할 수 있습니다." at bounding box center [1217, 589] width 118 height 19
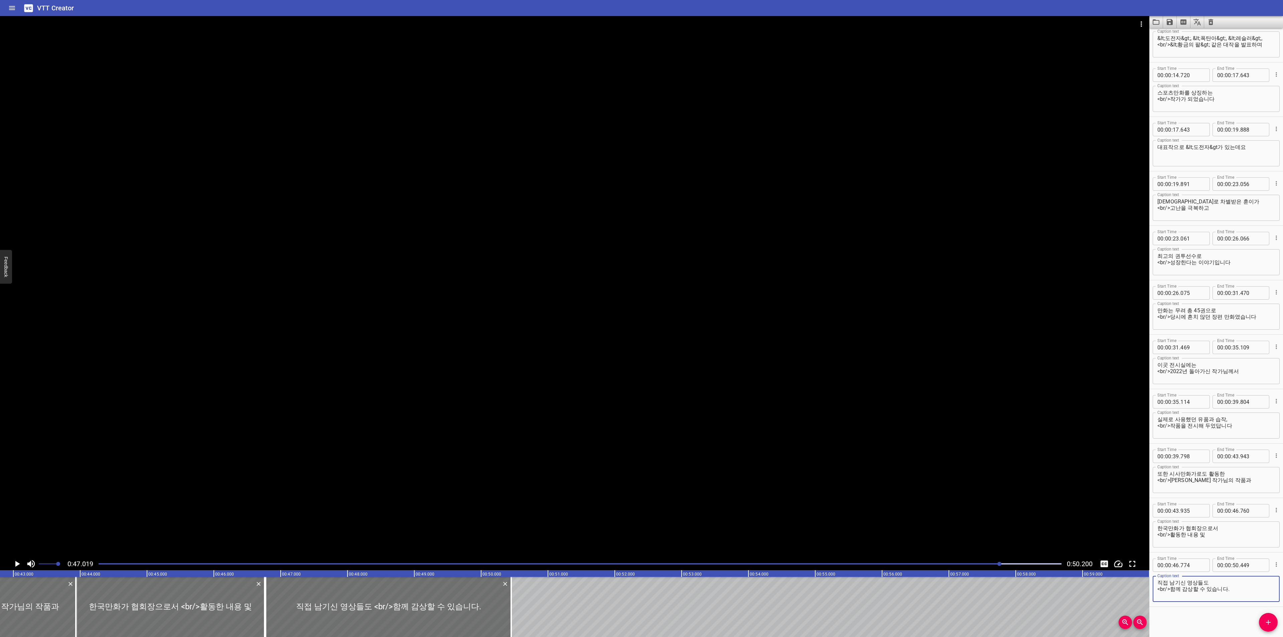
click at [1252, 590] on textarea "직접 남기신 영상들도 <br/>함께 감상할 수 있습니다." at bounding box center [1217, 589] width 118 height 19
type textarea "직접 남기신 영상들도 <br/>함께 감상할 수 있습니다"
click at [10, 566] on div "0:47.019 0:50.200" at bounding box center [575, 564] width 1150 height 13
click at [13, 564] on icon "Play/Pause" at bounding box center [17, 564] width 10 height 10
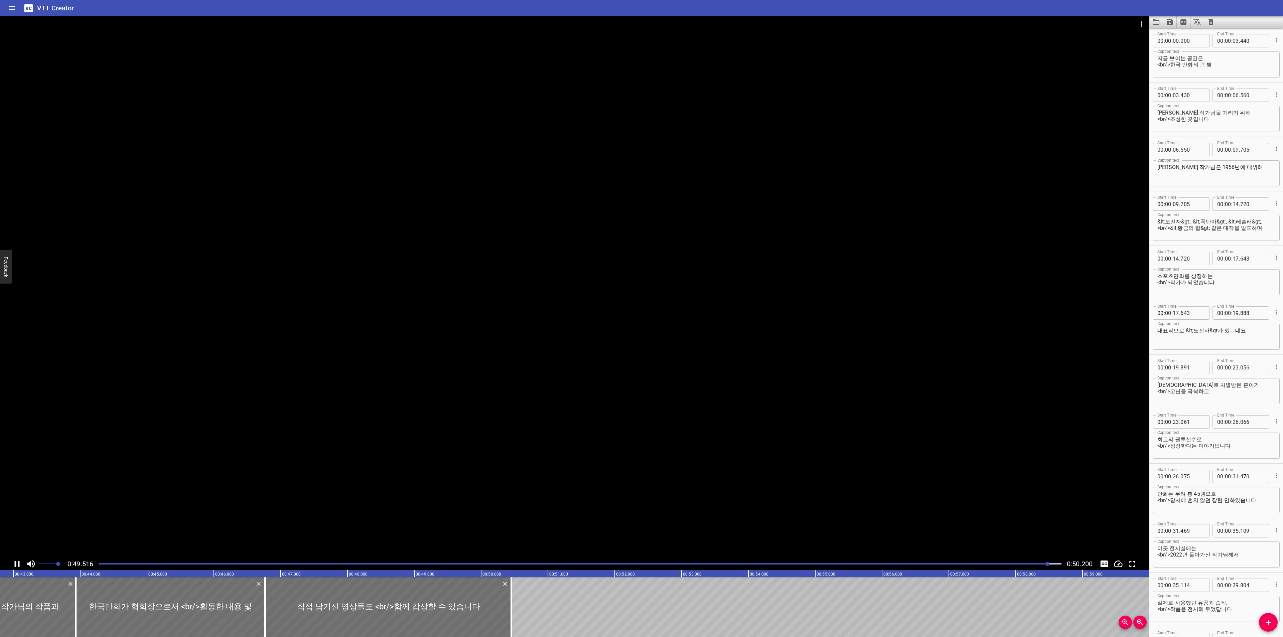
scroll to position [0, 0]
click at [1186, 90] on input "number" at bounding box center [1193, 96] width 24 height 13
click at [1186, 92] on input "number" at bounding box center [1193, 96] width 24 height 13
type input "440"
click at [1189, 149] on input "number" at bounding box center [1193, 150] width 24 height 13
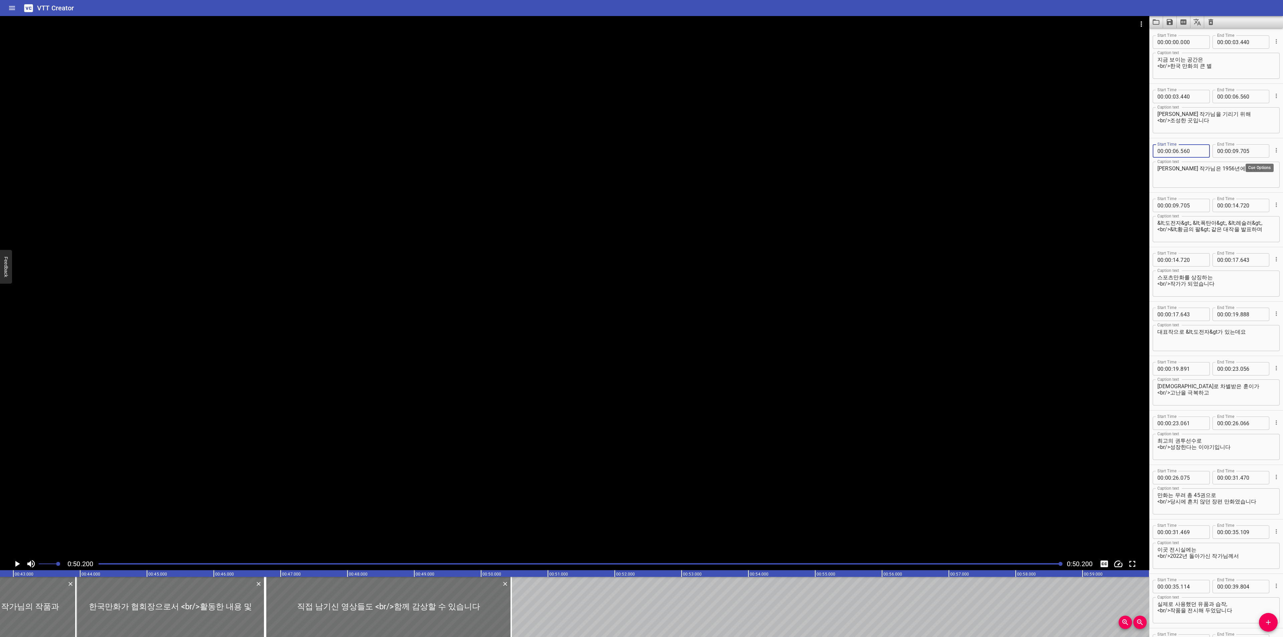
type input "560"
click at [1188, 370] on input "number" at bounding box center [1193, 368] width 24 height 13
type input "888"
click at [1198, 422] on input "number" at bounding box center [1193, 423] width 24 height 13
type input "056"
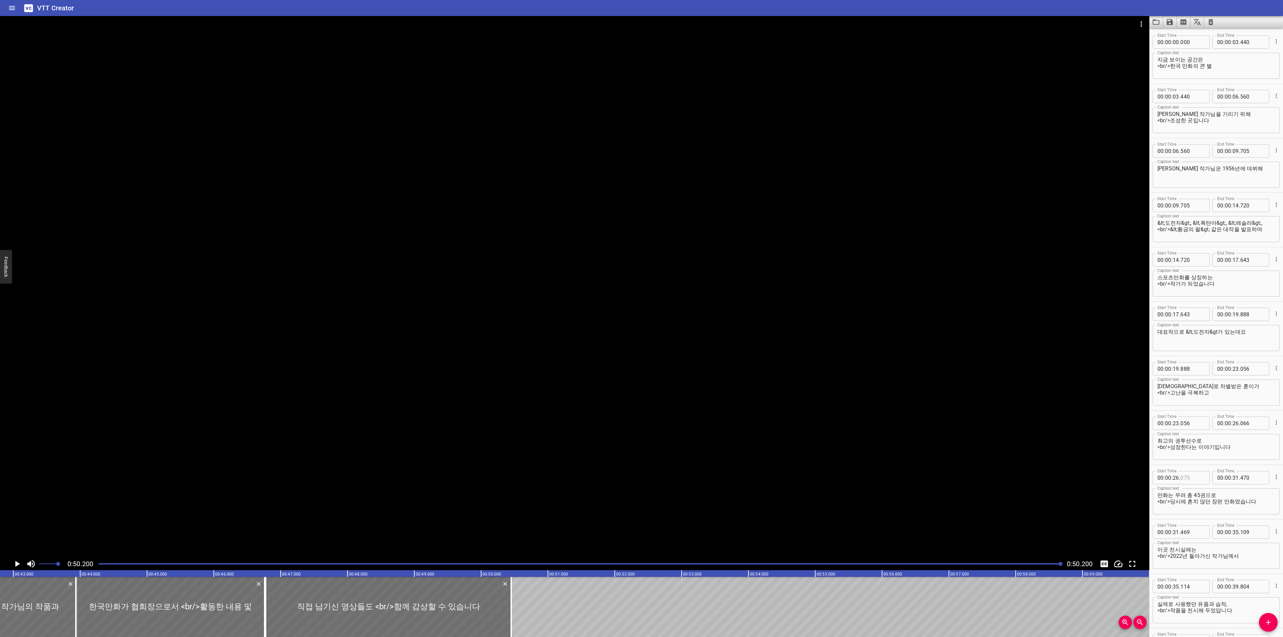
click at [1199, 478] on input "number" at bounding box center [1193, 477] width 24 height 13
type input "066"
type input "00"
type input "31"
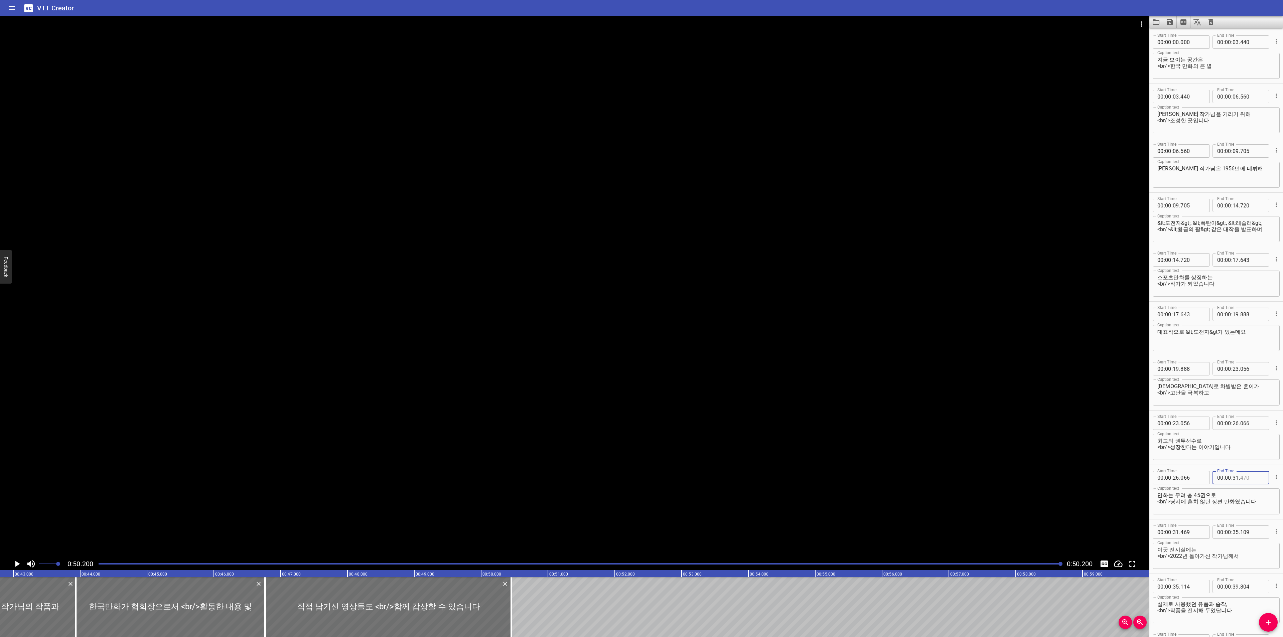
type input "470"
type input "00"
type input "31"
type input "470"
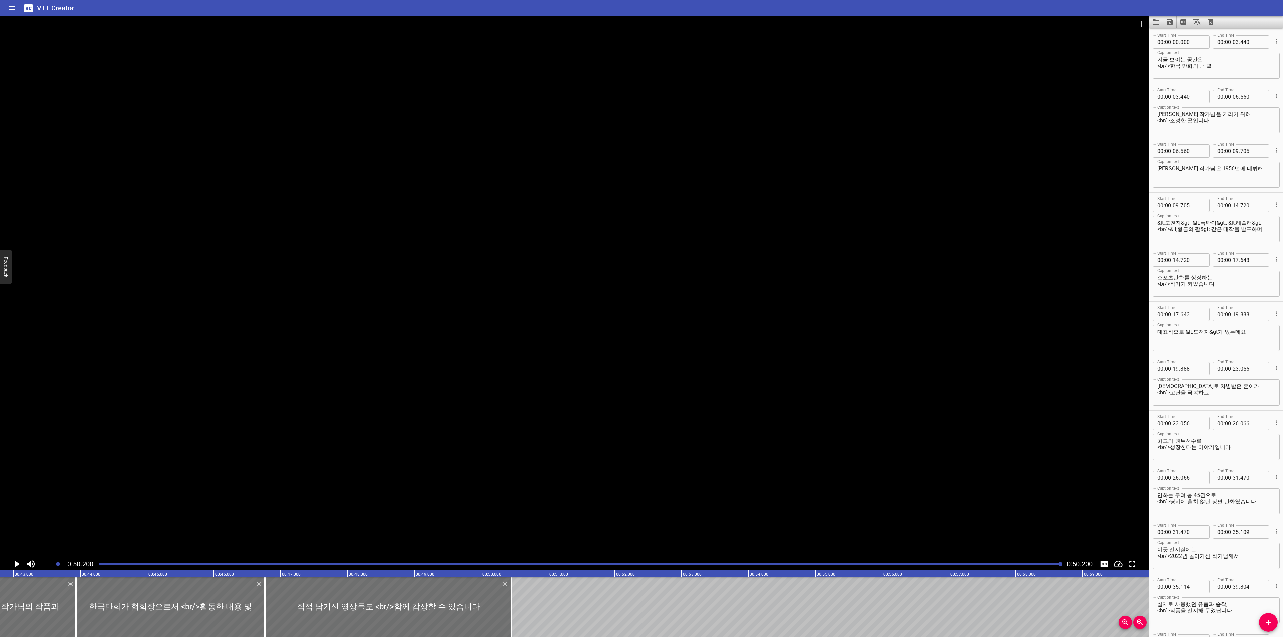
scroll to position [50, 0]
click at [1203, 533] on div "00 : 00 : 35 . 114" at bounding box center [1181, 536] width 57 height 13
click at [1203, 536] on div "00 : 00 : 35 . 114" at bounding box center [1181, 536] width 57 height 13
click at [1201, 541] on input "number" at bounding box center [1193, 536] width 24 height 13
type input "109"
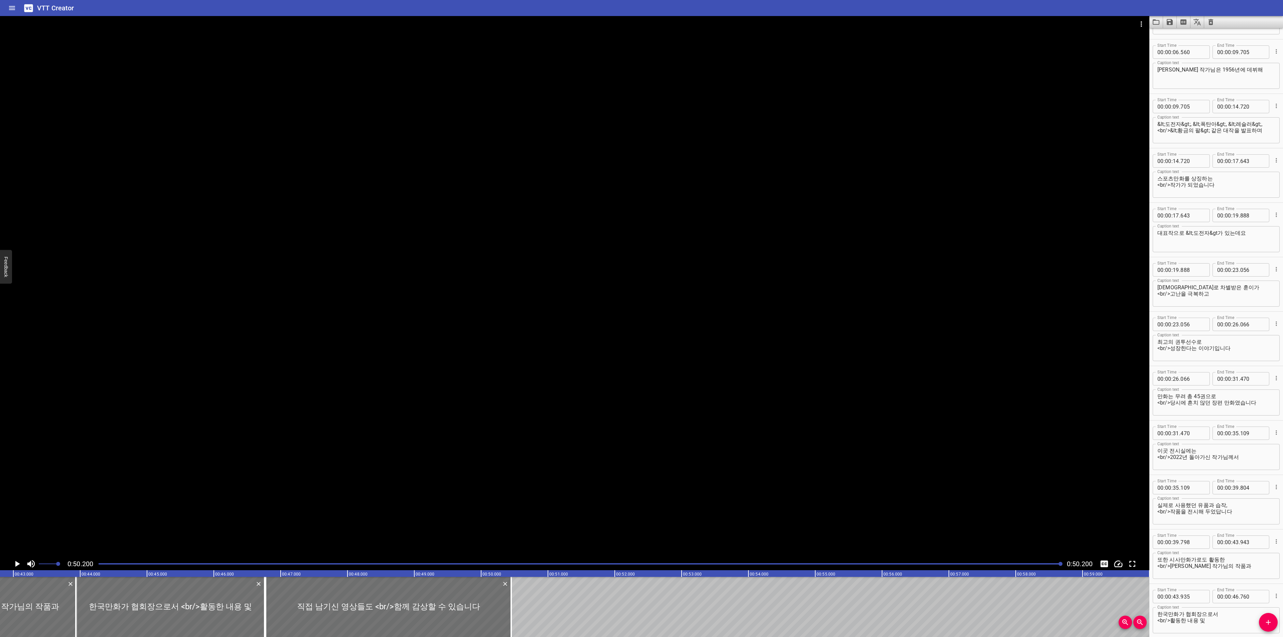
scroll to position [100, 0]
click at [1200, 544] on input "number" at bounding box center [1193, 540] width 24 height 13
type input "804"
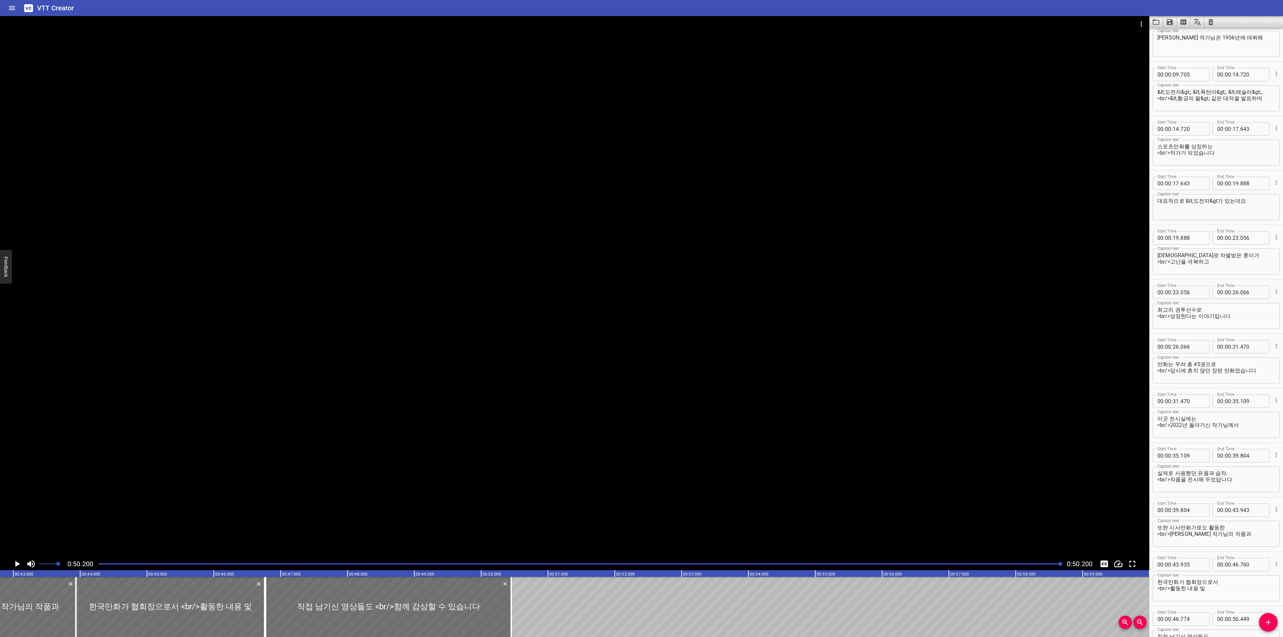
scroll to position [150, 0]
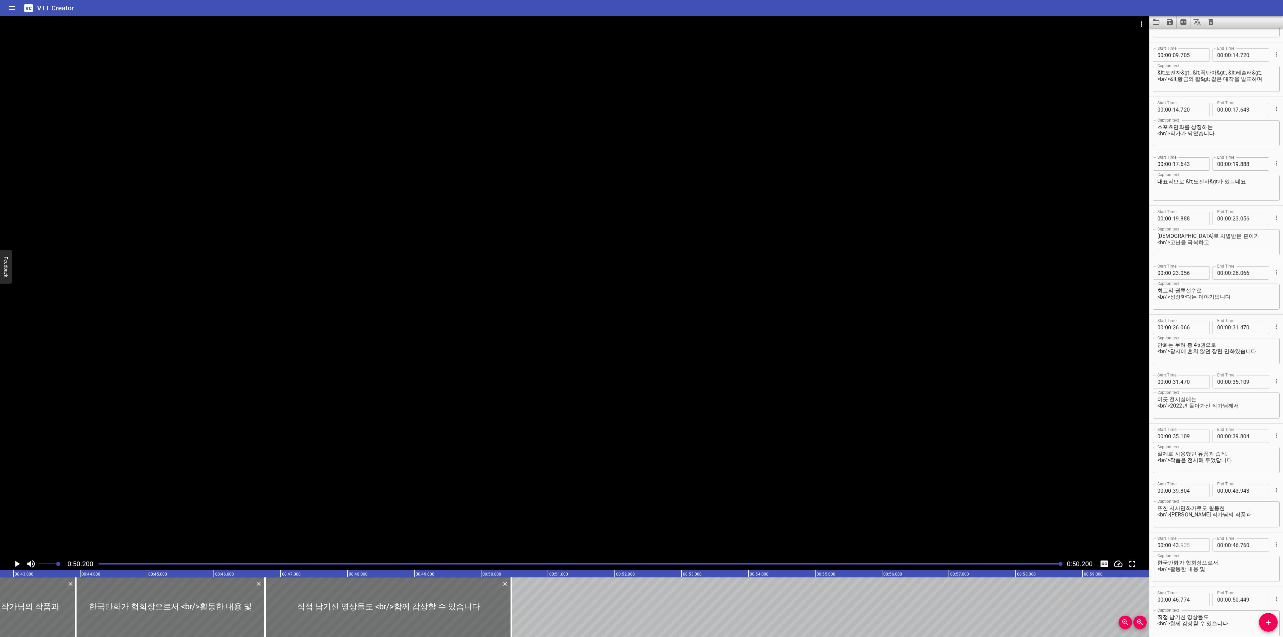
click at [1188, 551] on input "number" at bounding box center [1193, 545] width 24 height 13
type input "943"
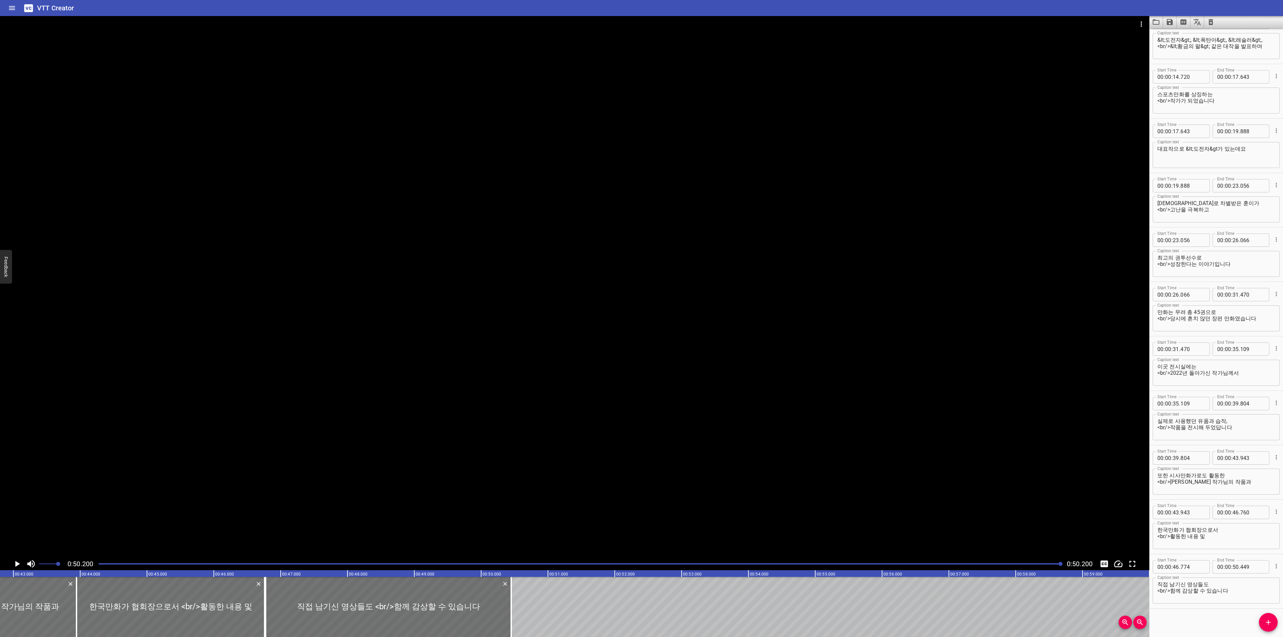
scroll to position [185, 0]
click at [1194, 561] on input "number" at bounding box center [1193, 565] width 24 height 13
type input "760"
click at [1254, 572] on div "Start Time 00 : 00 : 46 . 760 Start Time End Time 00 : 00 : 50 . 449 End Time" at bounding box center [1216, 564] width 127 height 17
click at [1252, 569] on input "number" at bounding box center [1253, 565] width 24 height 13
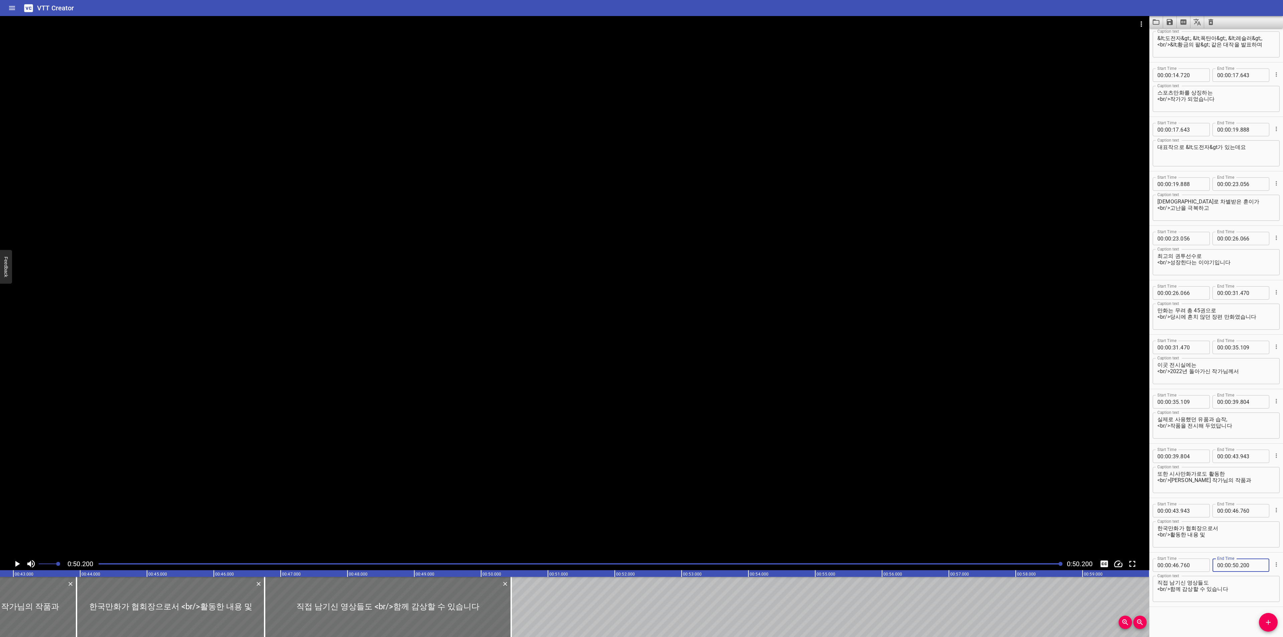
type input "200"
click at [1167, 22] on icon "Save captions to file" at bounding box center [1170, 22] width 8 height 8
click at [1180, 38] on li "Save to VTT file" at bounding box center [1187, 37] width 49 height 12
click at [1212, 23] on icon "Clear captions" at bounding box center [1211, 22] width 8 height 8
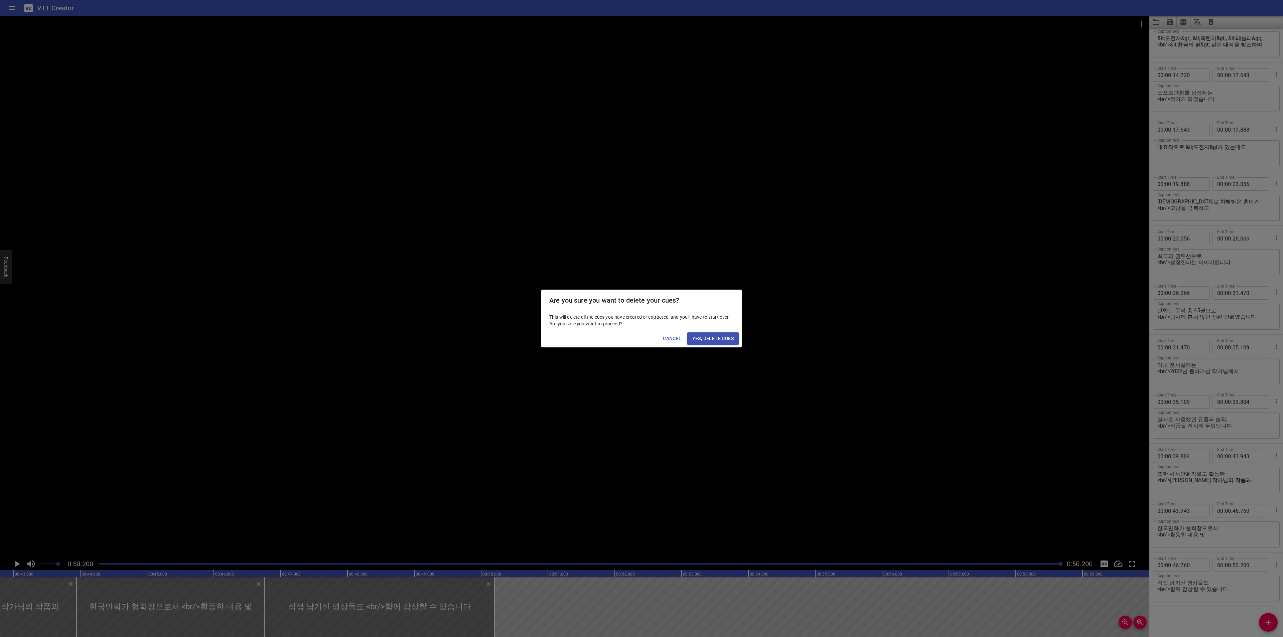
click at [718, 335] on span "Yes, Delete Cues" at bounding box center [712, 339] width 41 height 8
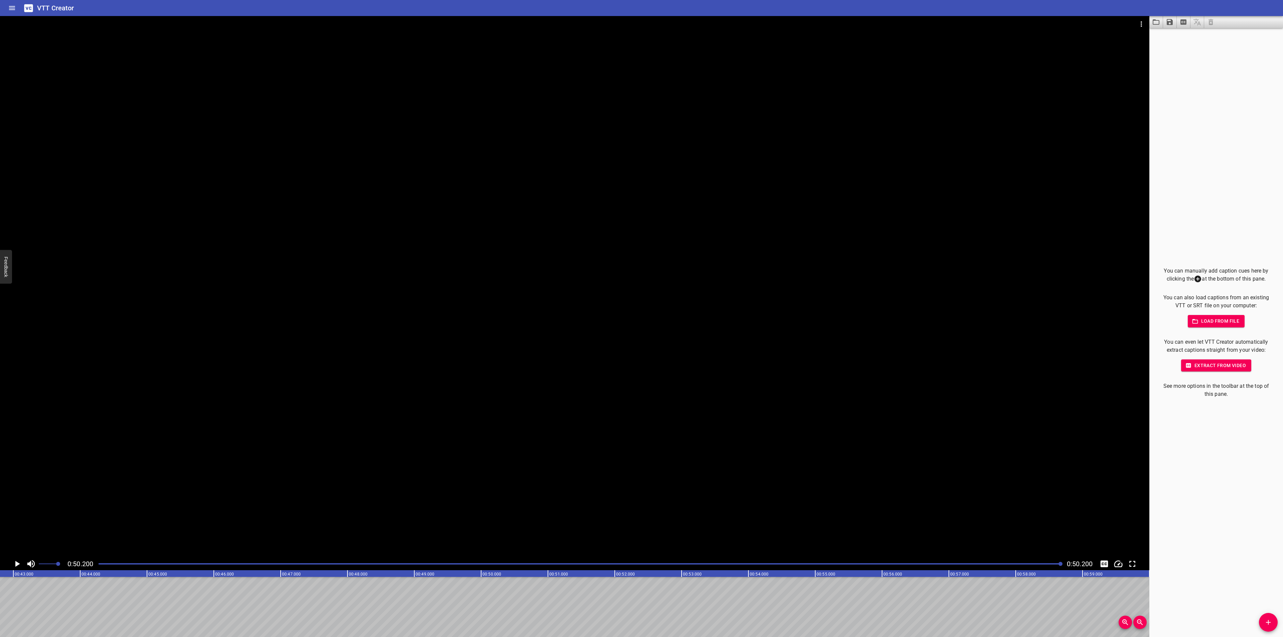
click at [1138, 26] on icon "Video Options" at bounding box center [1142, 24] width 8 height 8
click at [1139, 25] on li "Select New Video File..." at bounding box center [1167, 25] width 67 height 12
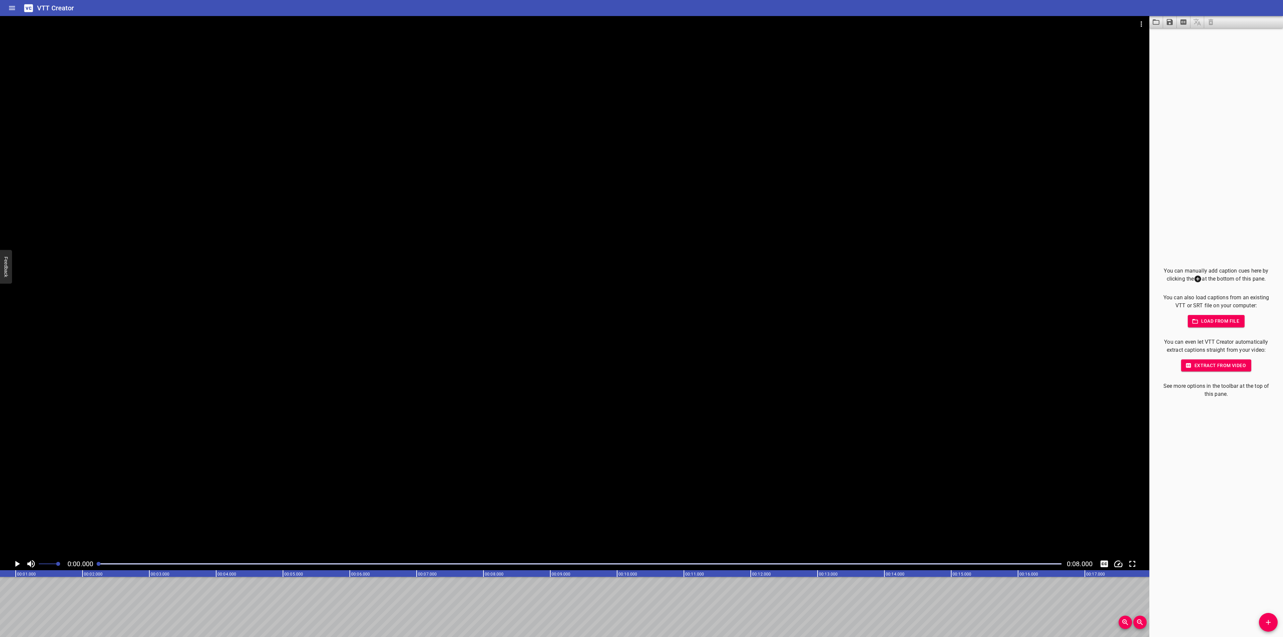
scroll to position [0, 0]
click at [1261, 621] on span "Add Cue" at bounding box center [1268, 623] width 19 height 8
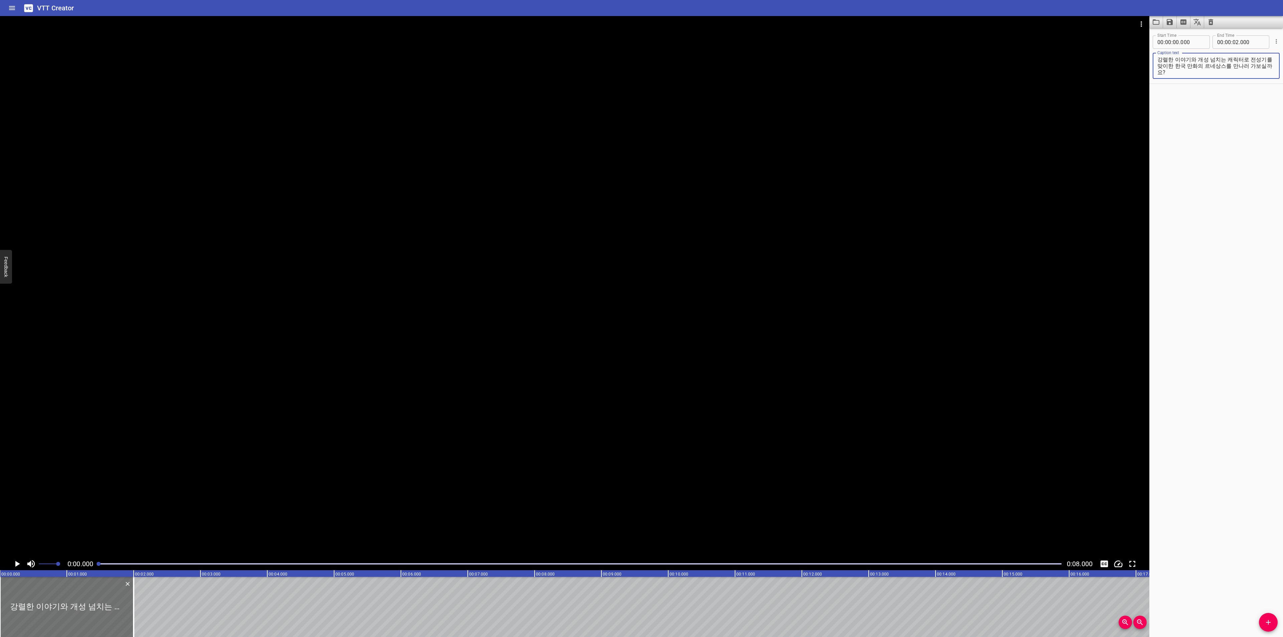
click at [1161, 61] on textarea "강렬한 이야기와 개성 넘치는 캐릭터로 전성기를 맞이한 한국 만화의 르네상스를 만나러 가보실까요?" at bounding box center [1217, 65] width 118 height 19
type textarea "강렬한 이야기와 개성 넘치는 캐릭터로 전성기를 맞이한 한국 만화의 르네상스를 만나러 가보실까요?"
drag, startPoint x: 134, startPoint y: 616, endPoint x: 231, endPoint y: 623, distance: 97.1
click at [231, 623] on div at bounding box center [230, 607] width 1 height 60
type input "03"
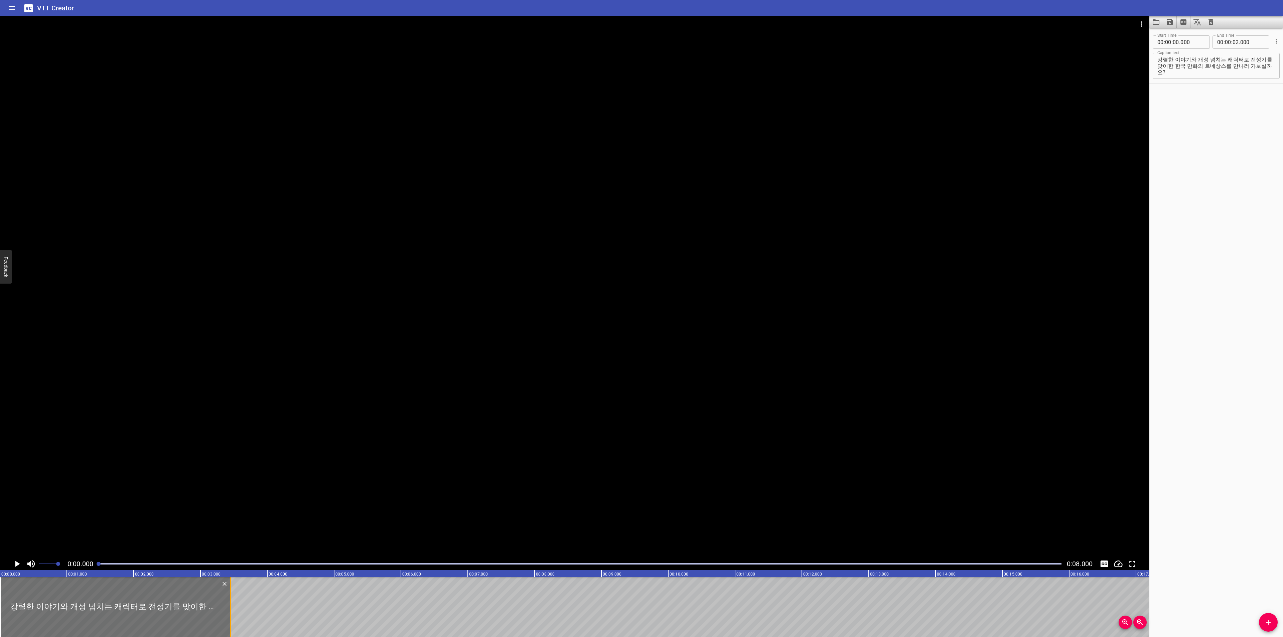
type input "450"
click at [1265, 625] on icon "Add Cue" at bounding box center [1269, 623] width 8 height 8
drag, startPoint x: 73, startPoint y: 597, endPoint x: 305, endPoint y: 606, distance: 232.8
click at [305, 606] on div at bounding box center [300, 607] width 134 height 60
type input "03"
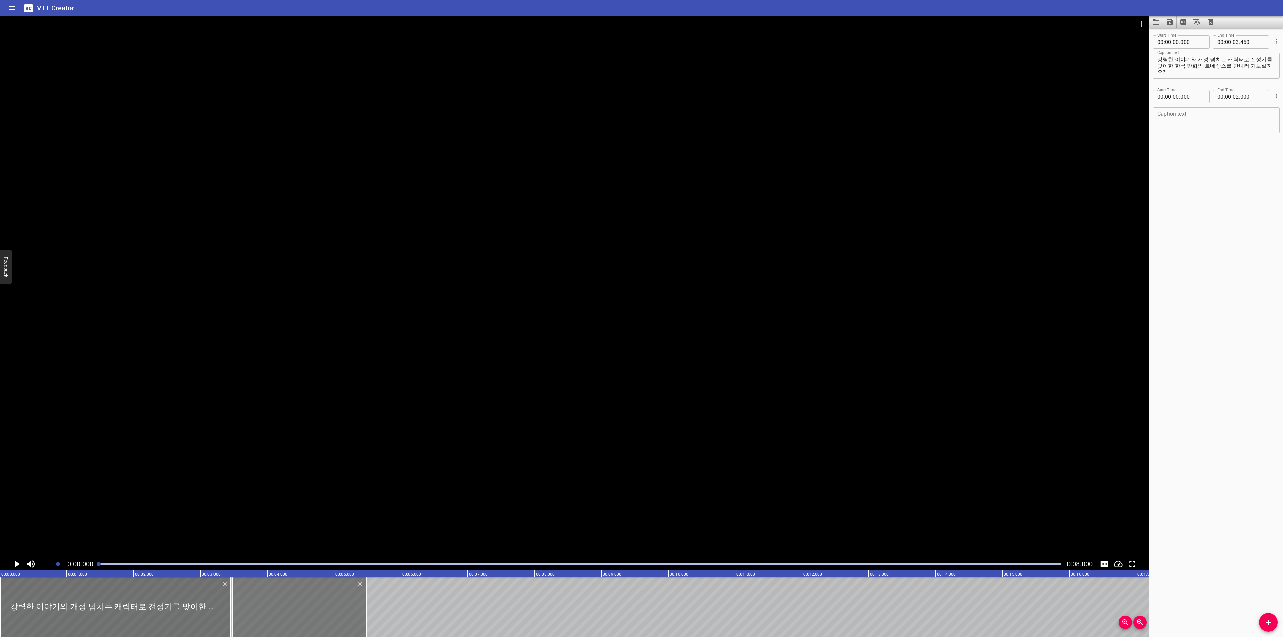
type input "480"
type input "05"
type input "480"
click at [1237, 66] on textarea "강렬한 이야기와 개성 넘치는 캐릭터로 전성기를 맞이한 한국 만화의 르네상스를 만나러 가보실까요?" at bounding box center [1217, 65] width 118 height 19
drag, startPoint x: 1247, startPoint y: 60, endPoint x: 1262, endPoint y: 75, distance: 21.3
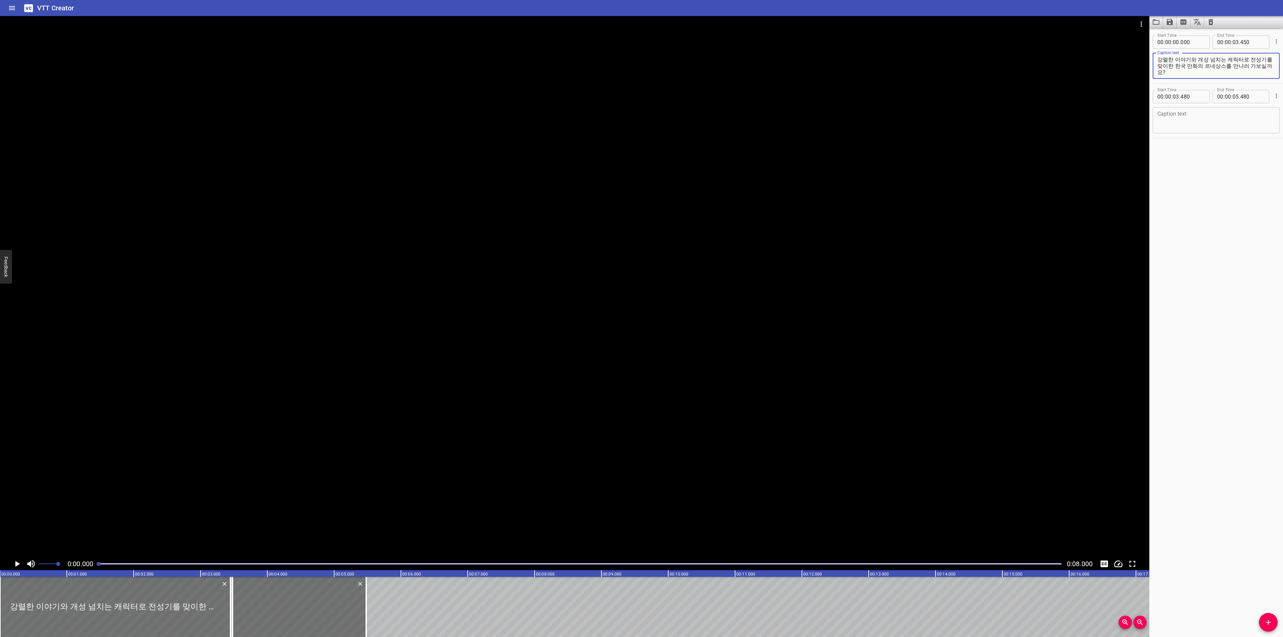
click at [1262, 75] on textarea "강렬한 이야기와 개성 넘치는 캐릭터로 전성기를 맞이한 한국 만화의 르네상스를 만나러 가보실까요?" at bounding box center [1217, 65] width 118 height 19
type textarea "강렬한 이야기와 개성 넘치는 캐릭터로 전"
click at [1224, 118] on textarea at bounding box center [1217, 120] width 118 height 19
paste textarea "성기를 맞이한 한국 만화의 르네상스를 만나러 가보실까요?"
type textarea "성기를 맞이한 한국 만화의 르네상스를 만나러 가보실까요?"
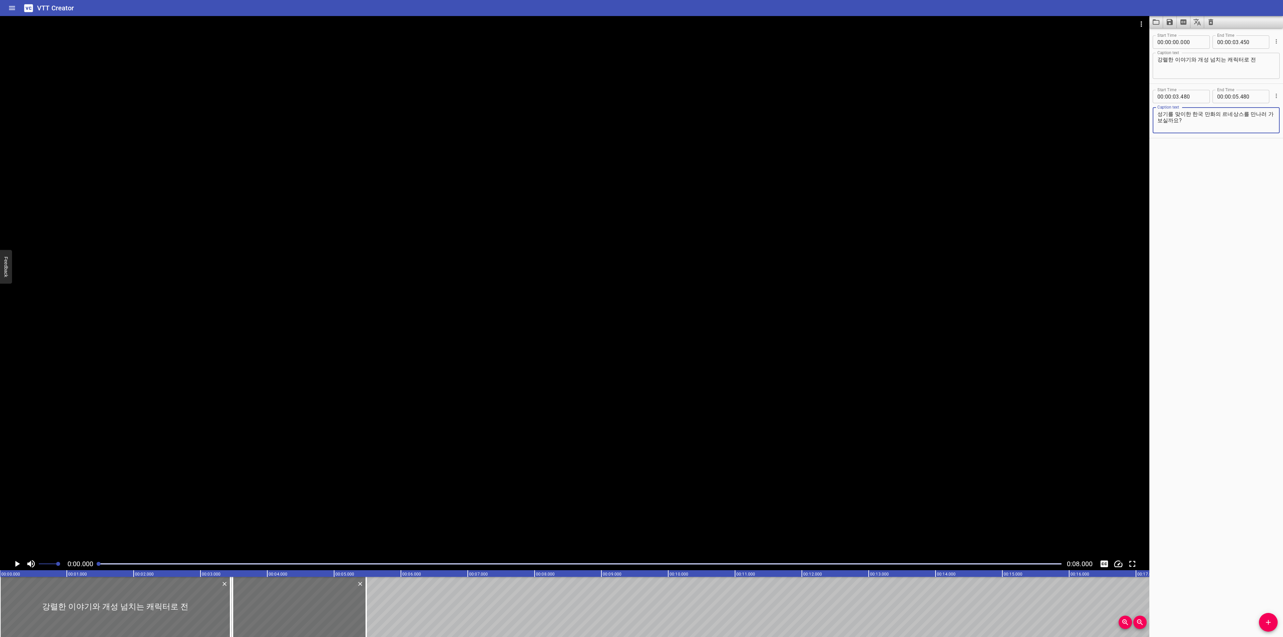
click at [1261, 56] on textarea "강렬한 이야기와 개성 넘치는 캐릭터로 전" at bounding box center [1217, 65] width 118 height 19
type textarea "강렬한 이야기와 <br/>개성 넘치는 캐릭터로"
click at [1163, 111] on textarea "성기를 맞이한 한국 만화의 르네상스를 만나러 가보실까요?" at bounding box center [1217, 120] width 118 height 19
type textarea "전성기를 맞이한 한국 만화의 르네상스를 <br/>만나러 가보실까요?"
click at [1162, 61] on textarea "강렬한 이야기와 <br/>개성 넘치는 캐릭터로" at bounding box center [1217, 65] width 118 height 19
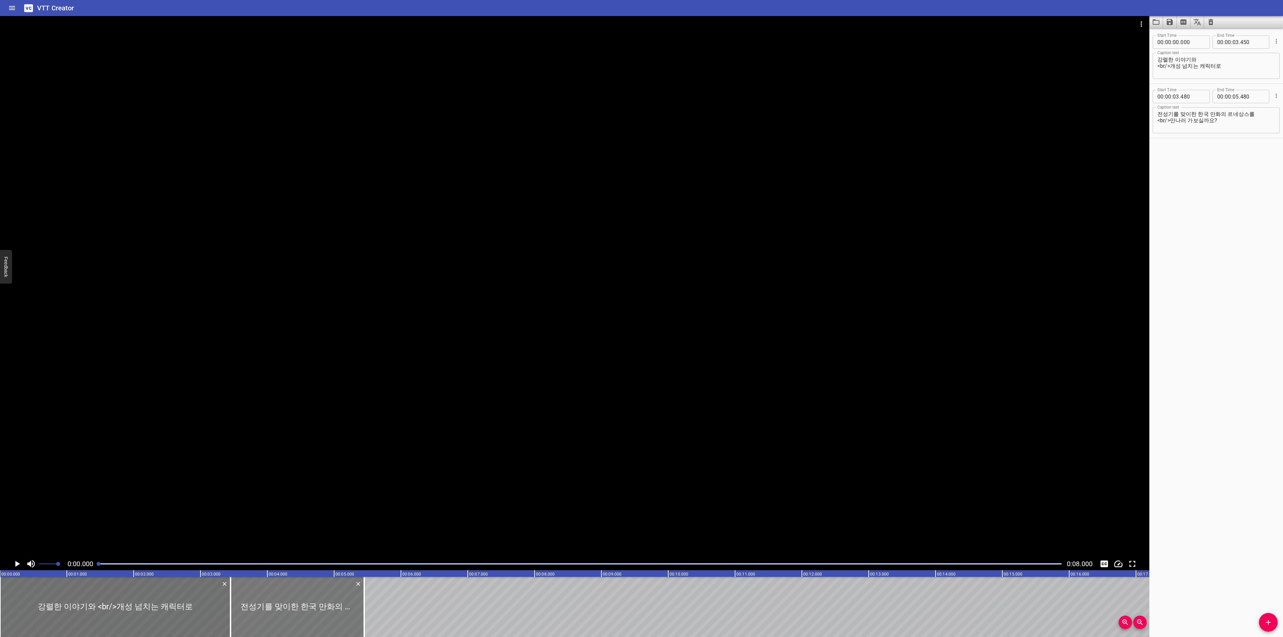
drag, startPoint x: 293, startPoint y: 609, endPoint x: 291, endPoint y: 615, distance: 6.5
click at [291, 615] on div at bounding box center [298, 607] width 134 height 60
type input "450"
drag, startPoint x: 363, startPoint y: 606, endPoint x: 526, endPoint y: 609, distance: 163.1
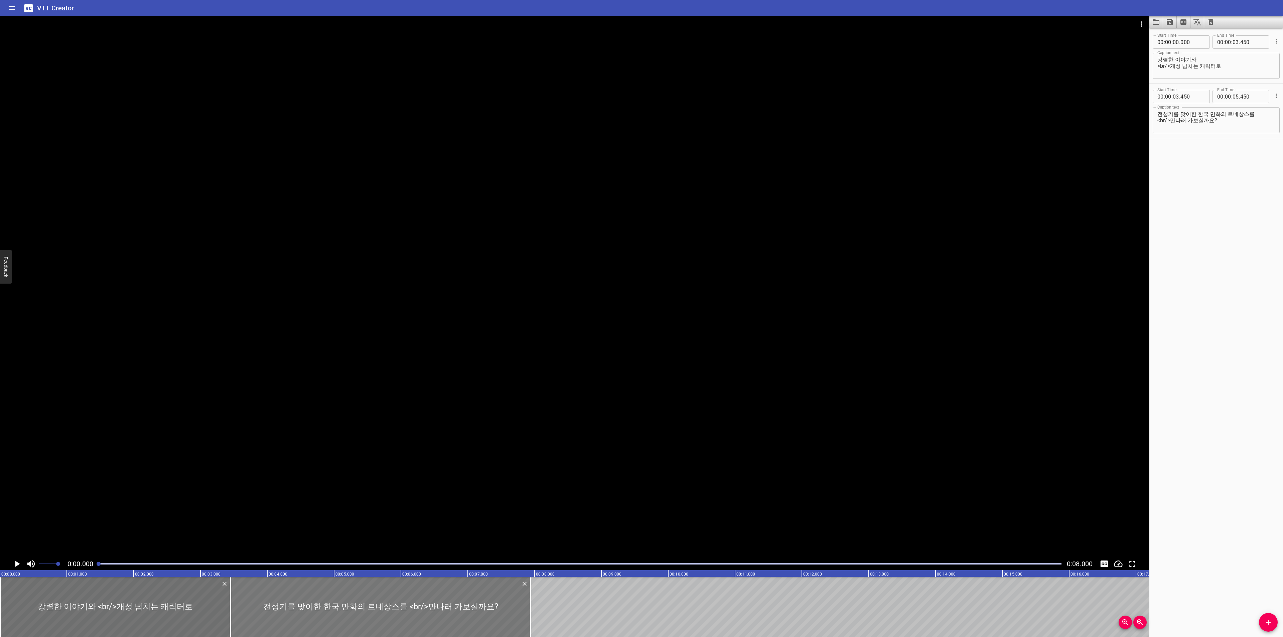
click at [528, 609] on div at bounding box center [530, 607] width 7 height 60
type input "07"
type input "930"
click at [19, 563] on icon "Play/Pause" at bounding box center [17, 564] width 10 height 10
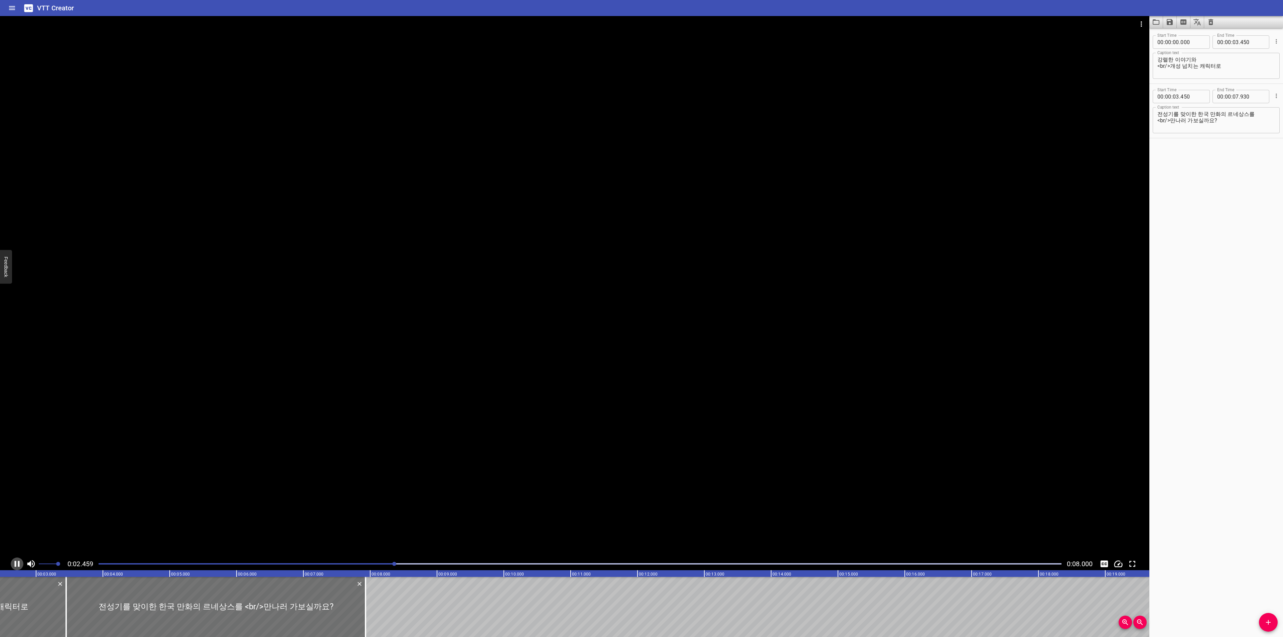
click at [17, 563] on icon "Play/Pause" at bounding box center [17, 564] width 10 height 10
click at [1197, 54] on div "강렬한 이야기와 <br/>개성 넘치는 캐릭터로 Caption text" at bounding box center [1216, 66] width 127 height 26
click at [1198, 57] on textarea "강렬한 이야기와 <br/>개성 넘치는 캐릭터로" at bounding box center [1217, 65] width 118 height 19
click at [1211, 64] on textarea "강렬한 이야기. <br/>그리고 개성 넘치는 캐릭터로" at bounding box center [1217, 65] width 118 height 19
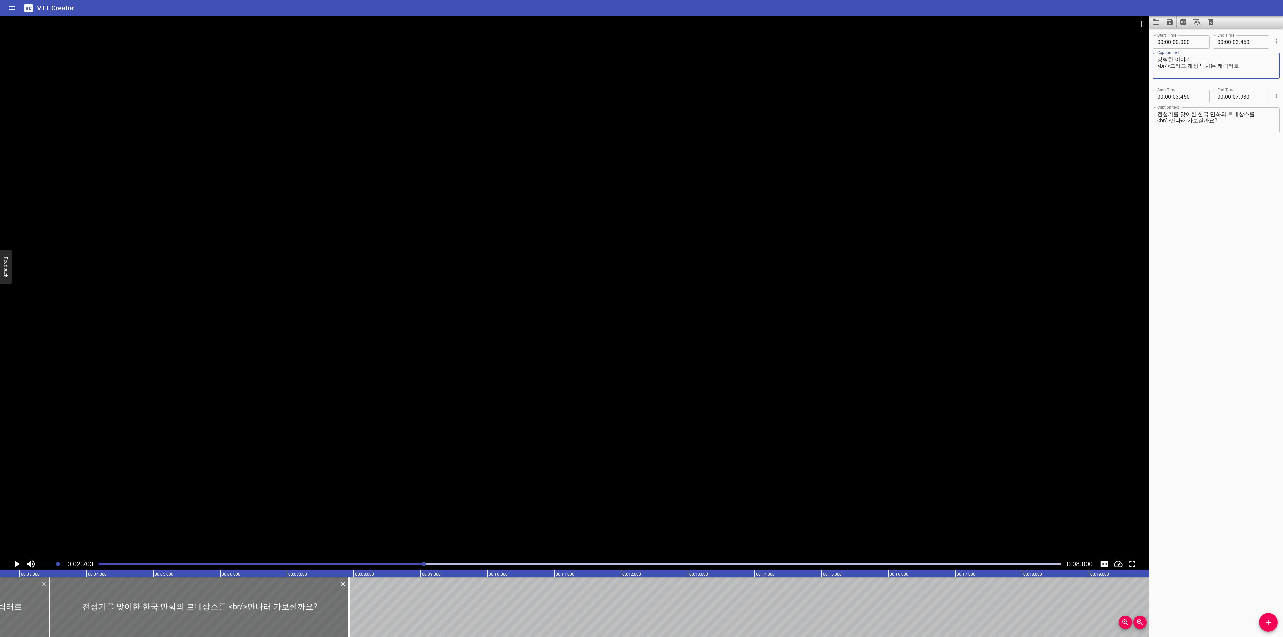
click at [1212, 62] on textarea "강렬한 이야기. <br/>그리고 개성 넘치는 캐릭터로" at bounding box center [1217, 65] width 118 height 19
click at [1260, 60] on textarea "강렬한 이야기, <br/>그리고 개성 넘치는 캐릭터로" at bounding box center [1217, 65] width 118 height 19
click at [1250, 62] on textarea "강렬한 이야기, <br/>그리고 개성 넘치는 캐릭터로" at bounding box center [1217, 65] width 118 height 19
click at [1249, 62] on textarea "강렬한 이야기, <br/>그리고 개성 넘치는 캐릭터로" at bounding box center [1217, 65] width 118 height 19
click at [1249, 66] on textarea "강렬한 이야기, <br/>그리고 개성 넘치는 캐릭터로" at bounding box center [1217, 65] width 118 height 19
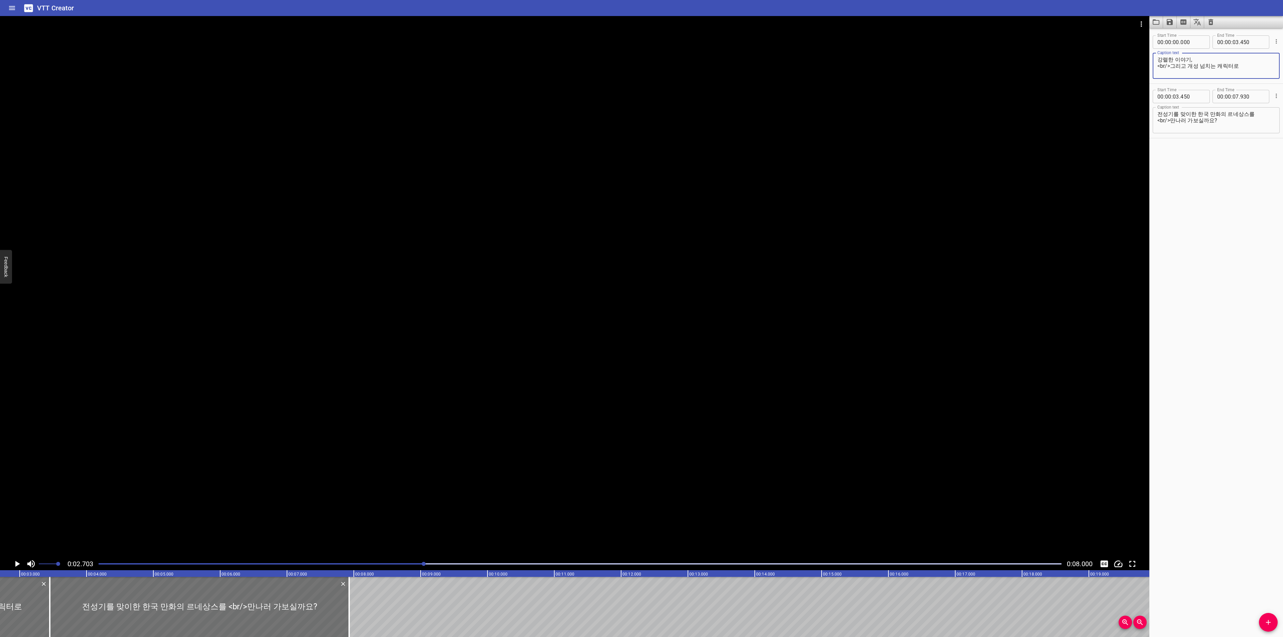
click at [1250, 58] on textarea "강렬한 이야기, <br/>그리고 개성 넘치는 캐릭터로" at bounding box center [1217, 65] width 118 height 19
type textarea "강렬한 이야기, <br/>그리고 개성 넘치는 캐릭터로"
click at [15, 561] on icon "Play/Pause" at bounding box center [17, 564] width 10 height 10
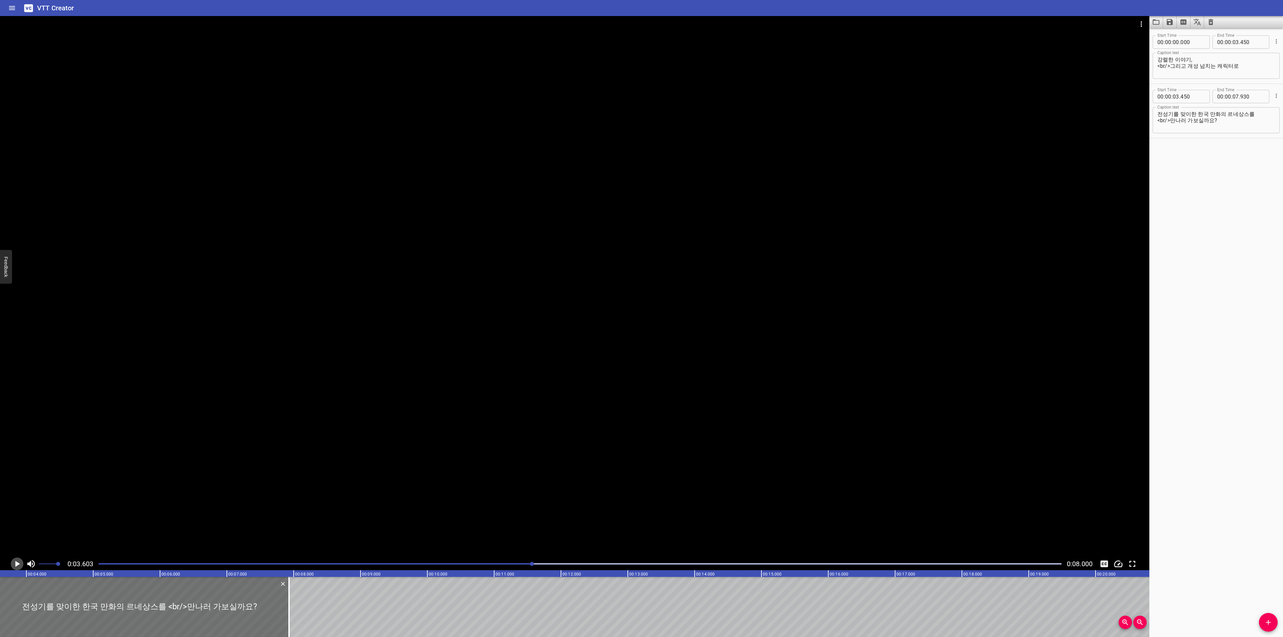
click at [15, 561] on icon "Play/Pause" at bounding box center [17, 564] width 10 height 10
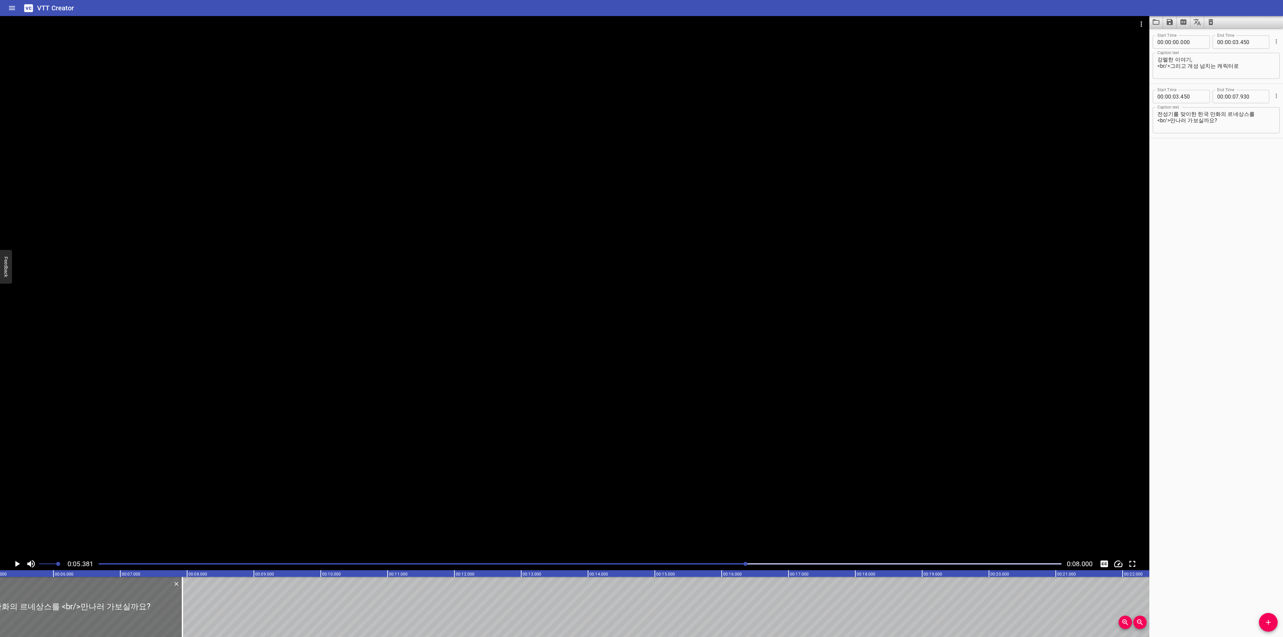
scroll to position [0, 360]
click at [1196, 114] on textarea "전성기를 맞이한 한국 만화의 르네상스를 <br/>만나러 가보실까요?" at bounding box center [1217, 120] width 118 height 19
drag, startPoint x: 1251, startPoint y: 67, endPoint x: 1152, endPoint y: 68, distance: 98.3
click at [1152, 68] on div "Start Time 00 : 00 : 00 . 000 Start Time End Time 00 : 00 : 03 . 450 End Time C…" at bounding box center [1217, 56] width 134 height 54
click at [1198, 108] on div "전성기를 맞이했던 한국 만화의 르네상스를 <br/>만나러 가보실까요? Caption text" at bounding box center [1216, 120] width 127 height 26
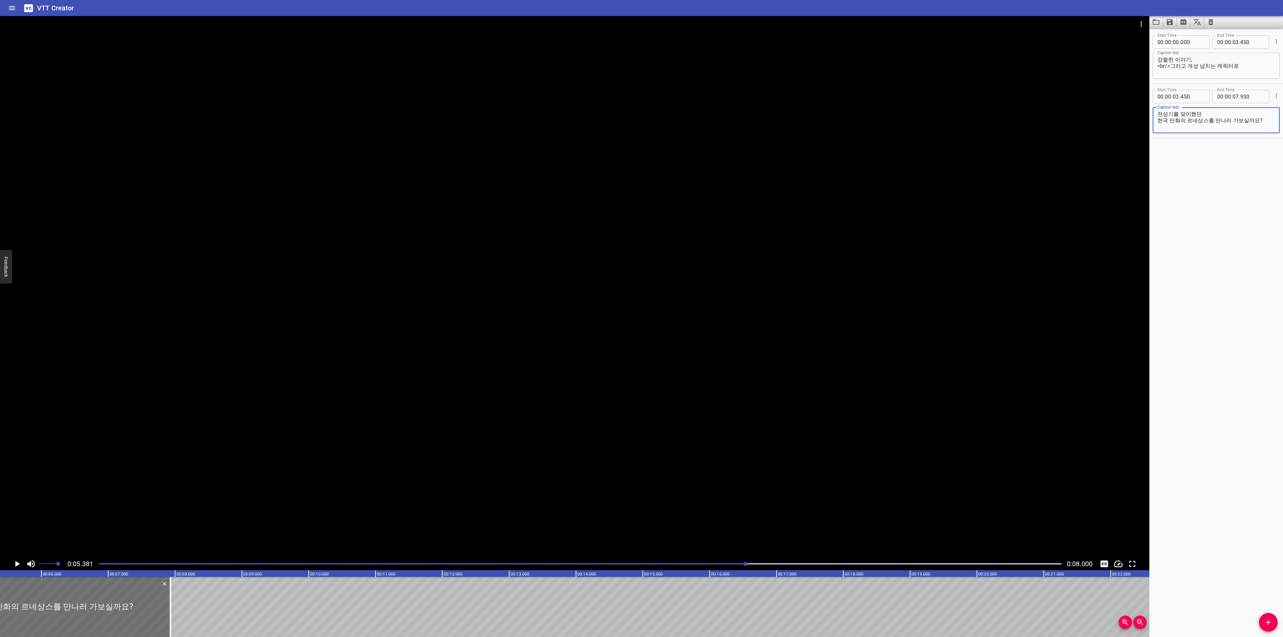
type textarea "전성기를 맞이했던 한국 만화의 르네상스를 만나러 가보실까요?"
click at [1213, 120] on textarea "전성기를 맞이했던 한국 만화의 르네상스를 만나러 가보실까요?" at bounding box center [1217, 120] width 118 height 19
drag, startPoint x: 1167, startPoint y: 66, endPoint x: 1148, endPoint y: 66, distance: 18.4
click at [1148, 66] on main "0:05.381 0:08.000 00:00.000 00:01.000 00:02.000 00:03.000 00:04.000 00:05.000 0…" at bounding box center [641, 326] width 1283 height 621
click at [184, 564] on div "Play progress" at bounding box center [264, 563] width 963 height 1
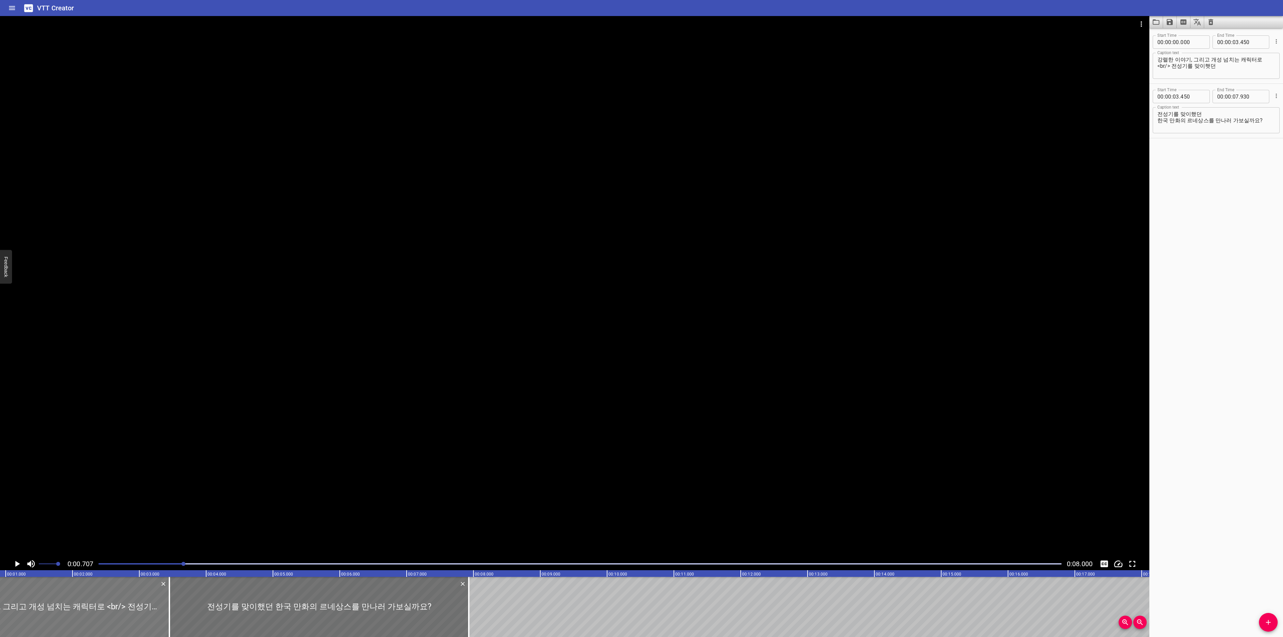
scroll to position [0, 47]
click at [1175, 69] on textarea "강렬한 이야기, 그리고 개성 넘치는 캐릭터로 <br/> 전성기를 맞이햇던" at bounding box center [1217, 65] width 118 height 19
drag, startPoint x: 1176, startPoint y: 70, endPoint x: 1240, endPoint y: 68, distance: 63.2
click at [1240, 68] on textarea "강렬한 이야기, 그리고 개성 넘치는 캐릭터로 <br/> 전성기를 맞이햇던" at bounding box center [1217, 65] width 118 height 19
drag, startPoint x: 1202, startPoint y: 61, endPoint x: 1264, endPoint y: 59, distance: 62.2
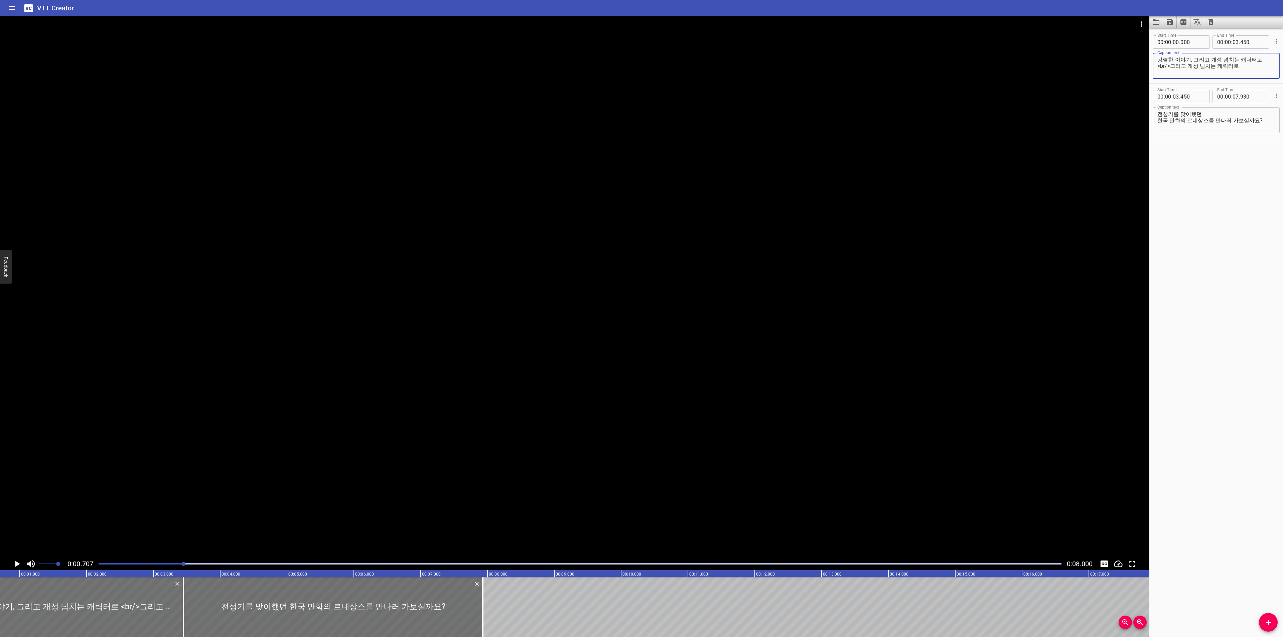
click at [1264, 59] on textarea "강렬한 이야기, 그리고 개성 넘치는 캐릭터로 <br/>그리고 개성 넘치는 캐릭터로" at bounding box center [1217, 65] width 118 height 19
type textarea "강렬한 이야기, <br/>그리고 개성 넘치는 캐릭터로"
drag, startPoint x: 1210, startPoint y: 115, endPoint x: 1276, endPoint y: 95, distance: 69.0
click at [1133, 108] on main "0:00.707 0:08.000 00:00.000 00:01.000 00:02.000 00:03.000 00:04.000 00:05.000 0…" at bounding box center [641, 326] width 1283 height 621
type textarea "전성기를 맞이했던 <br/>한국 만화의 르네상스를 만나러 가보실까요?"
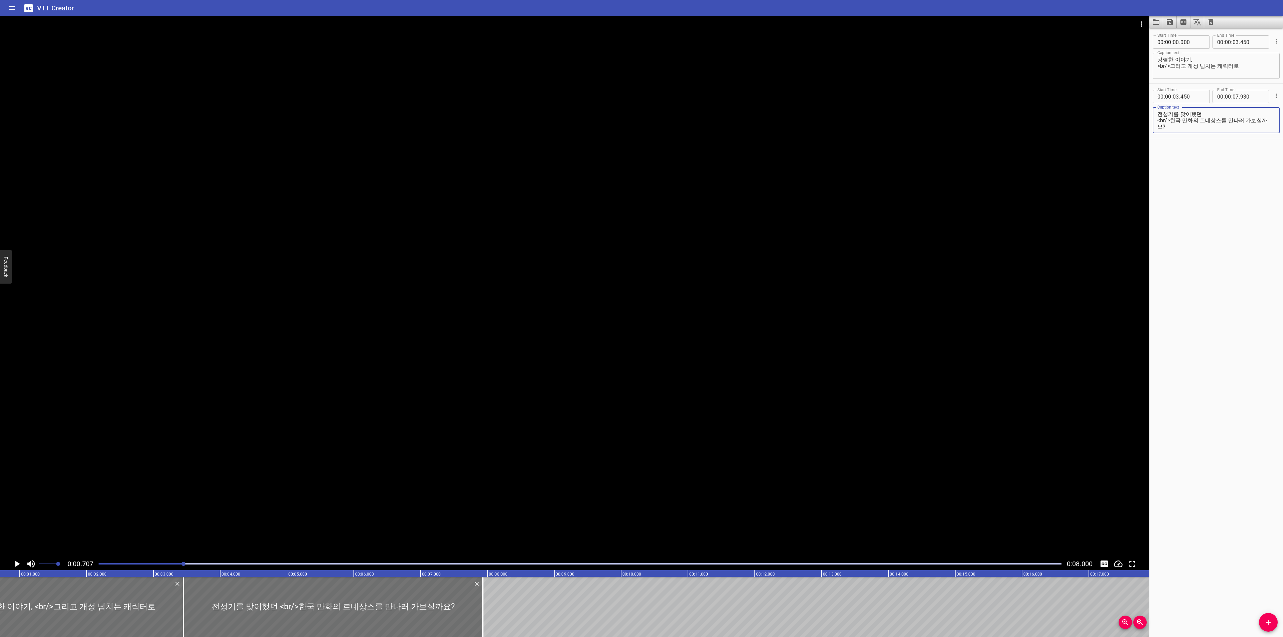
click at [104, 566] on div at bounding box center [580, 563] width 971 height 9
click at [19, 563] on icon "Play/Pause" at bounding box center [17, 564] width 10 height 10
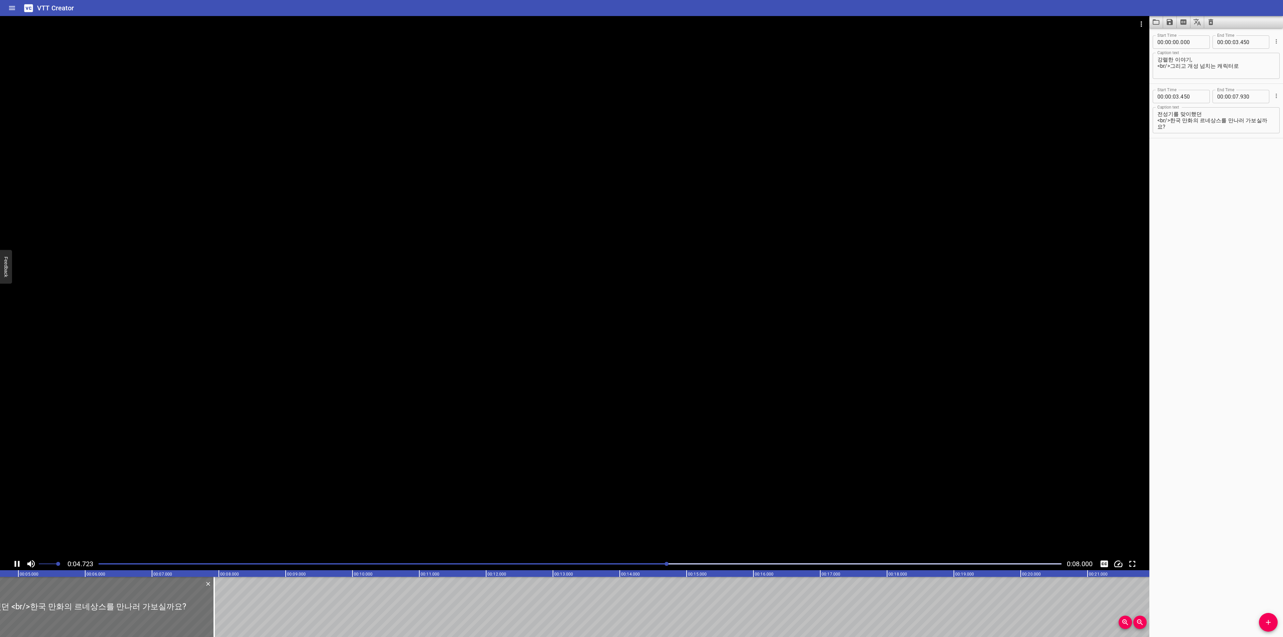
click at [1259, 63] on textarea "강렬한 이야기, <br/>그리고 개성 넘치는 캐릭터로" at bounding box center [1217, 65] width 118 height 19
click at [1240, 54] on div "강렬한 이야기, <br/>그리고 개성 넘치는 캐릭터로 Caption text" at bounding box center [1216, 66] width 127 height 26
click at [1237, 55] on div "강렬한 이야기, <br/>그리고 개성 넘치는 캐릭터로 Caption text" at bounding box center [1216, 66] width 127 height 26
click at [1230, 57] on textarea "강렬한 이야기, <br/>그리고 개성 넘치는 캐릭터로" at bounding box center [1217, 65] width 118 height 19
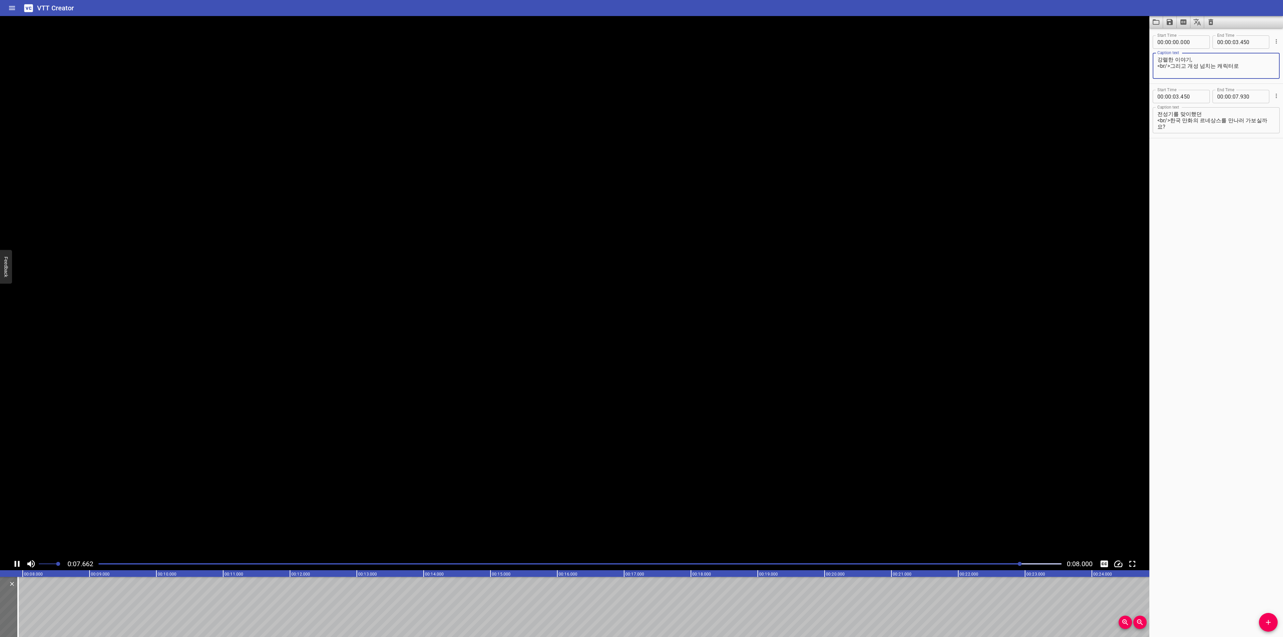
scroll to position [0, 535]
click at [1211, 112] on textarea "전성기를 맞이했던 <br/>한국 만화의 르네상스를 만나러 가보실까요?" at bounding box center [1217, 120] width 118 height 19
click at [1206, 130] on textarea "전성기를 맞이했던 <br/>한국 만화의 르네상스를 만나러 가보실까요?" at bounding box center [1217, 120] width 118 height 19
click at [1231, 98] on span ":" at bounding box center [1231, 96] width 1 height 13
click at [1233, 95] on input "number" at bounding box center [1236, 96] width 6 height 13
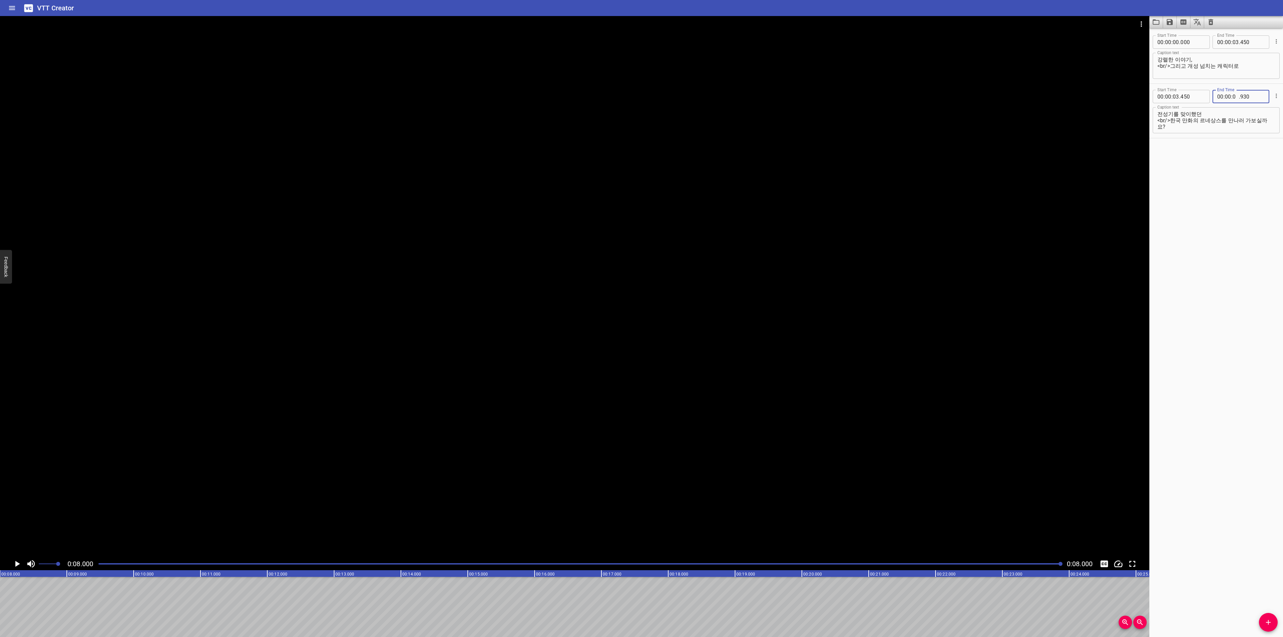
type input "08"
type input "000"
click at [1171, 22] on icon "Save captions to file" at bounding box center [1170, 22] width 6 height 6
click at [1172, 34] on li "Save to VTT file" at bounding box center [1187, 37] width 49 height 12
click at [1214, 29] on div "Start Time 00 : 00 : 00 . 000 Start Time End Time 00 : 00 : 03 . 450 End Time C…" at bounding box center [1217, 56] width 134 height 54
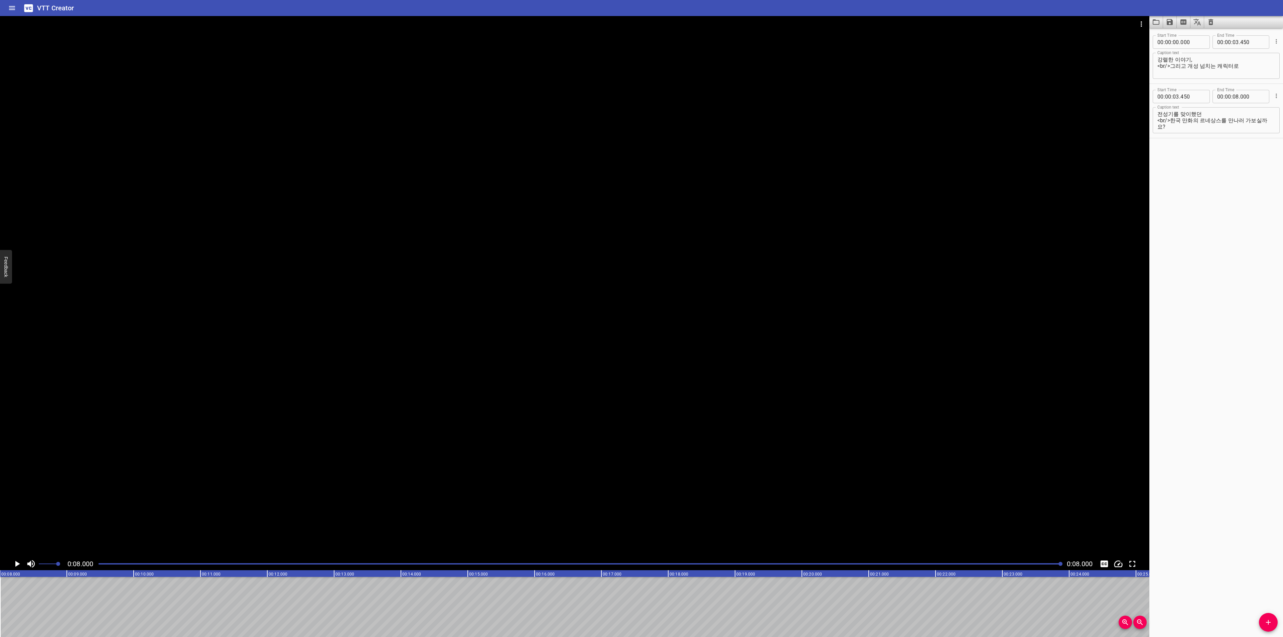
click at [1214, 24] on icon "Clear captions" at bounding box center [1211, 22] width 8 height 8
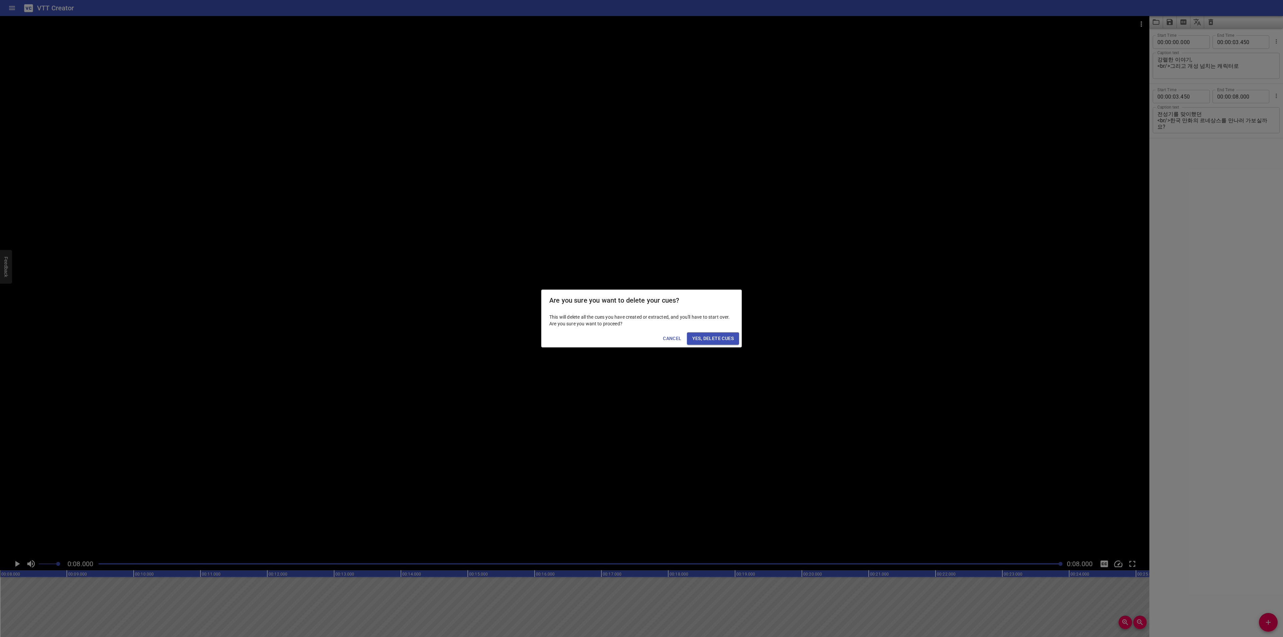
click at [702, 339] on span "Yes, Delete Cues" at bounding box center [712, 339] width 41 height 8
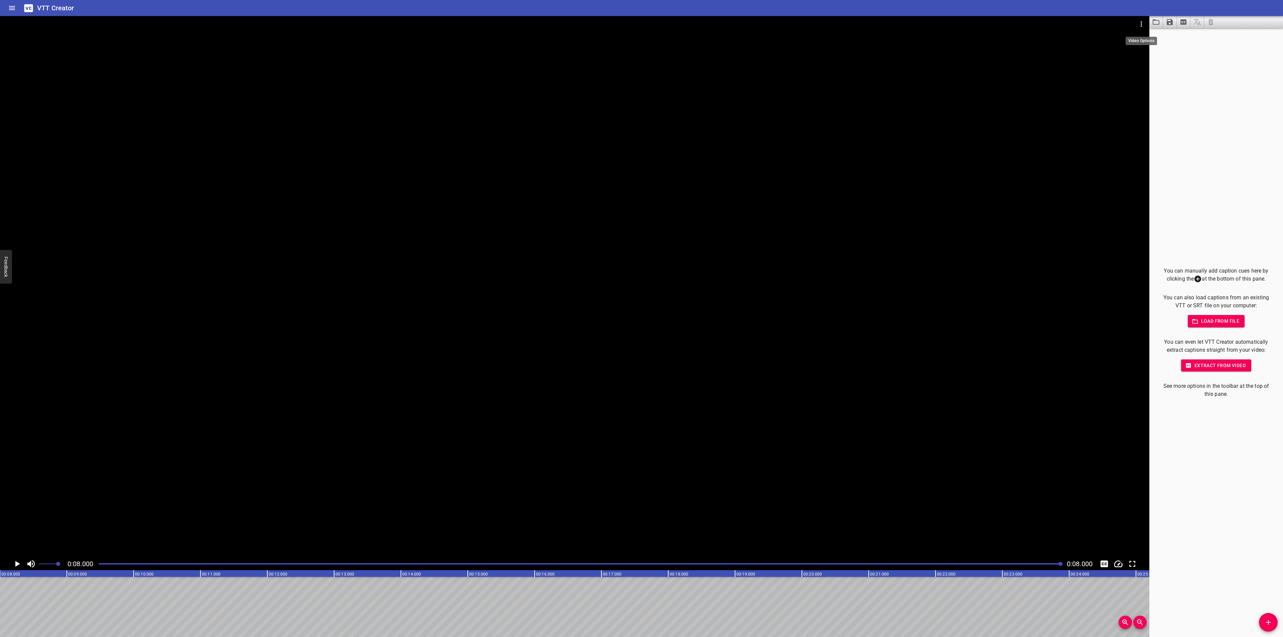
click at [1141, 23] on icon "Video Options" at bounding box center [1141, 23] width 1 height 5
click at [1143, 22] on li "Select New Video File..." at bounding box center [1167, 25] width 67 height 12
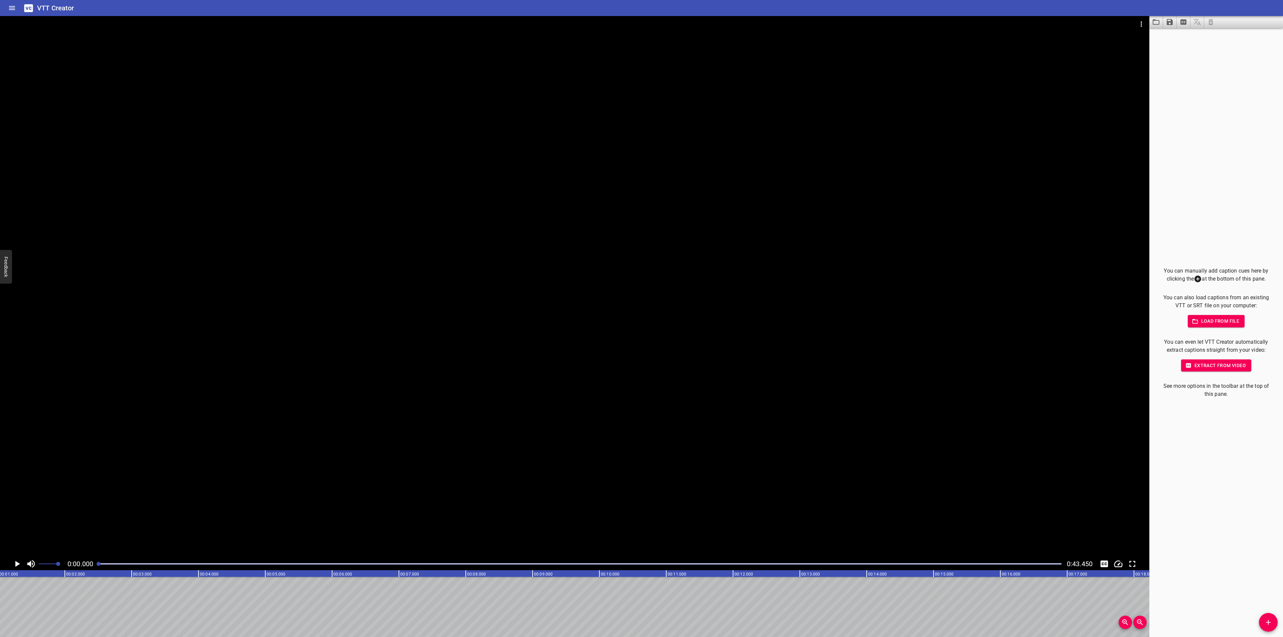
scroll to position [0, 0]
click at [1272, 623] on icon "Add Cue" at bounding box center [1269, 623] width 8 height 8
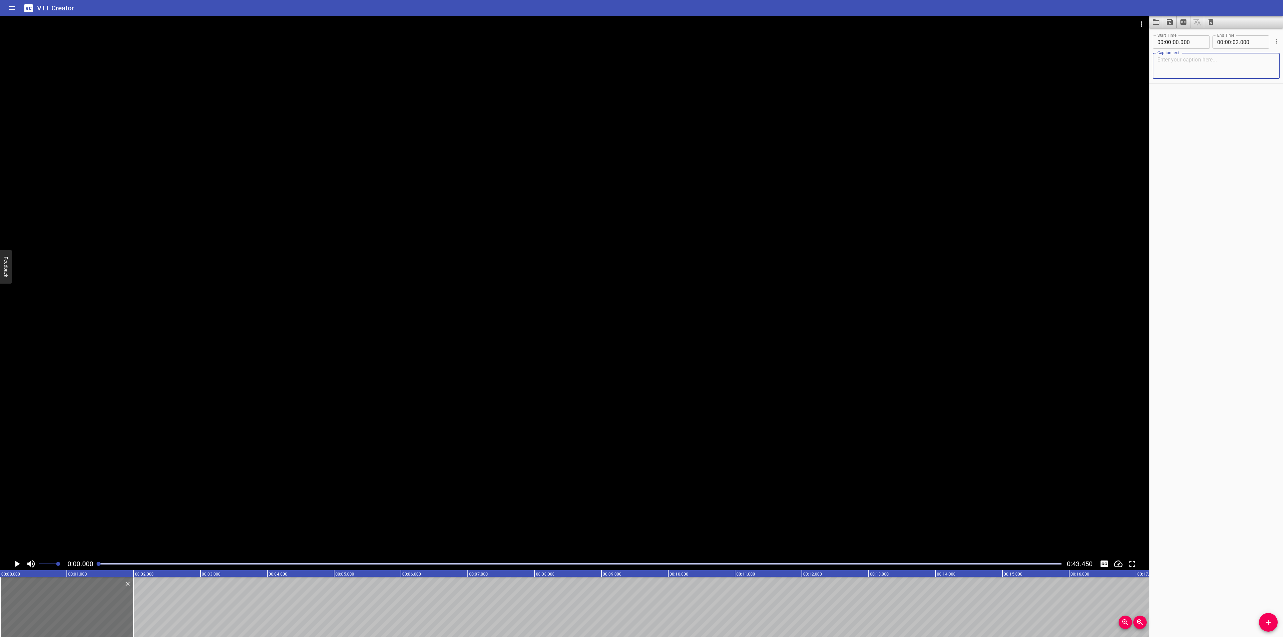
click at [1177, 65] on textarea at bounding box center [1217, 65] width 118 height 19
paste textarea "정치적 혼란과 경제 성장이 공존하는 사회 분위기 속에서"
click at [1167, 60] on textarea "정치적 혼란과 경제 성장이 공존하는 사회 분위기 속에서" at bounding box center [1217, 65] width 118 height 19
click at [1237, 72] on textarea "정치적 혼란과 경제 성장이 <br/>공존하는 사회 분위기 속에서" at bounding box center [1217, 65] width 118 height 19
click at [1246, 58] on textarea "정치적 혼란과 경제 성장이 <br/>공존하는 사회 분위기 속에서" at bounding box center [1217, 65] width 118 height 19
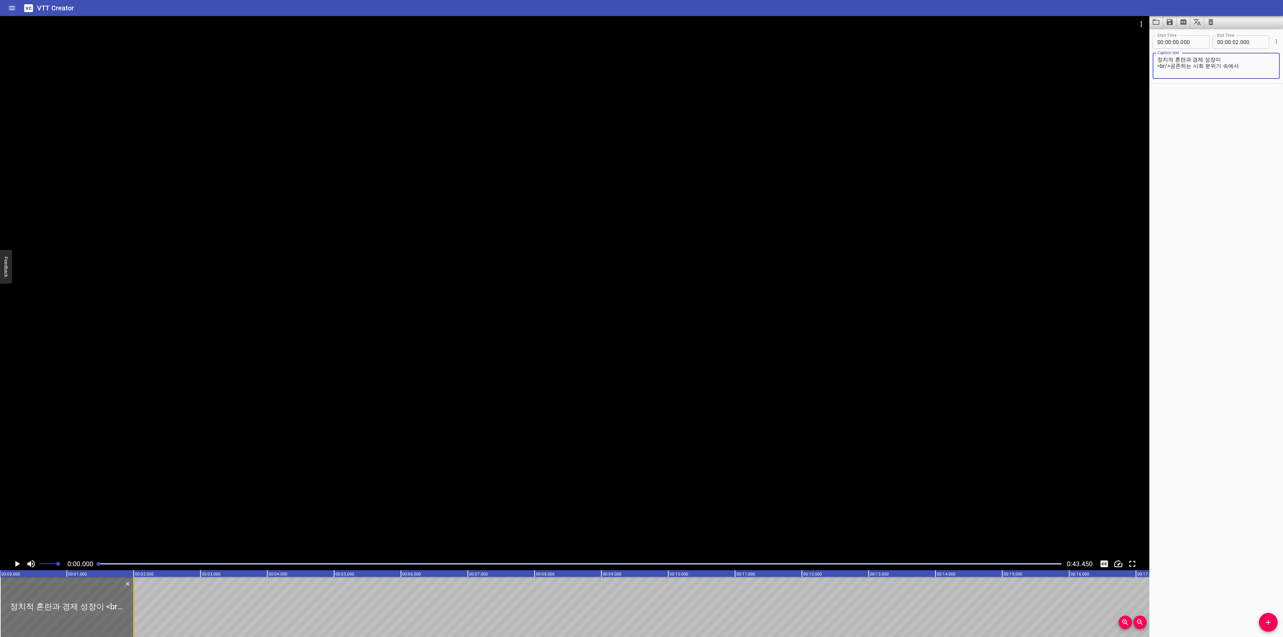
type textarea "정치적 혼란과 경제 성장이 <br/>공존하는 사회 분위기 속에서"
drag, startPoint x: 131, startPoint y: 598, endPoint x: 279, endPoint y: 597, distance: 147.7
click at [279, 597] on div at bounding box center [281, 607] width 7 height 60
type input "04"
type input "210"
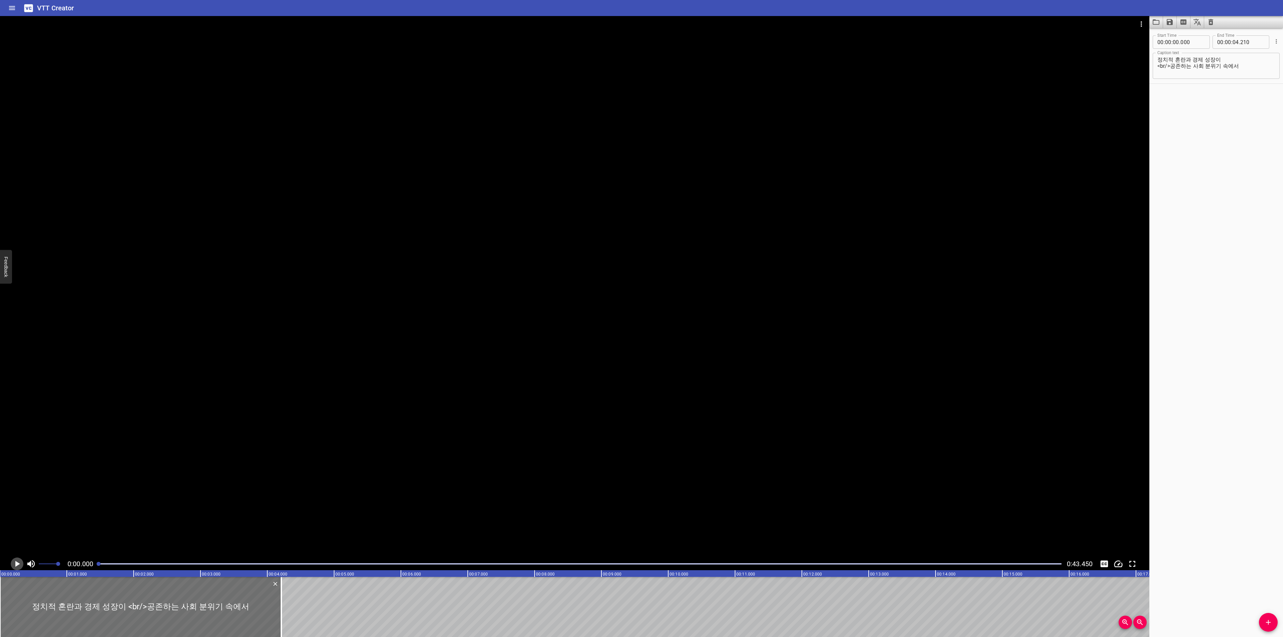
click at [20, 564] on icon "Play/Pause" at bounding box center [17, 564] width 10 height 10
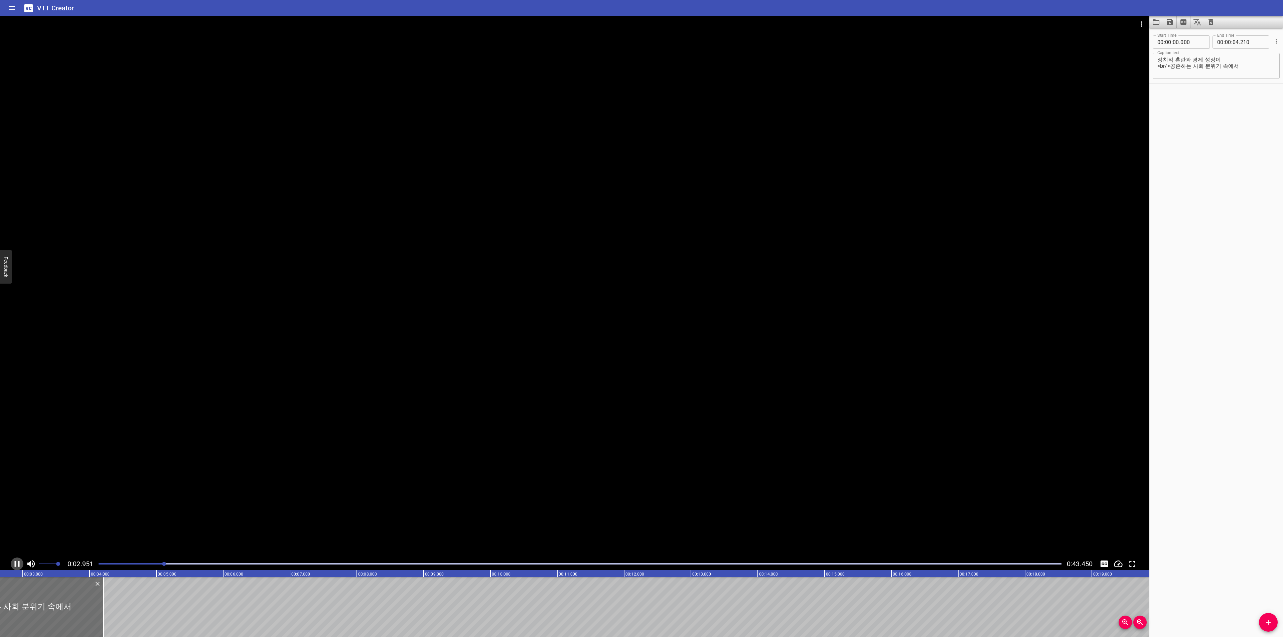
click at [14, 561] on icon "Play/Pause" at bounding box center [17, 564] width 10 height 10
